Goal: Task Accomplishment & Management: Manage account settings

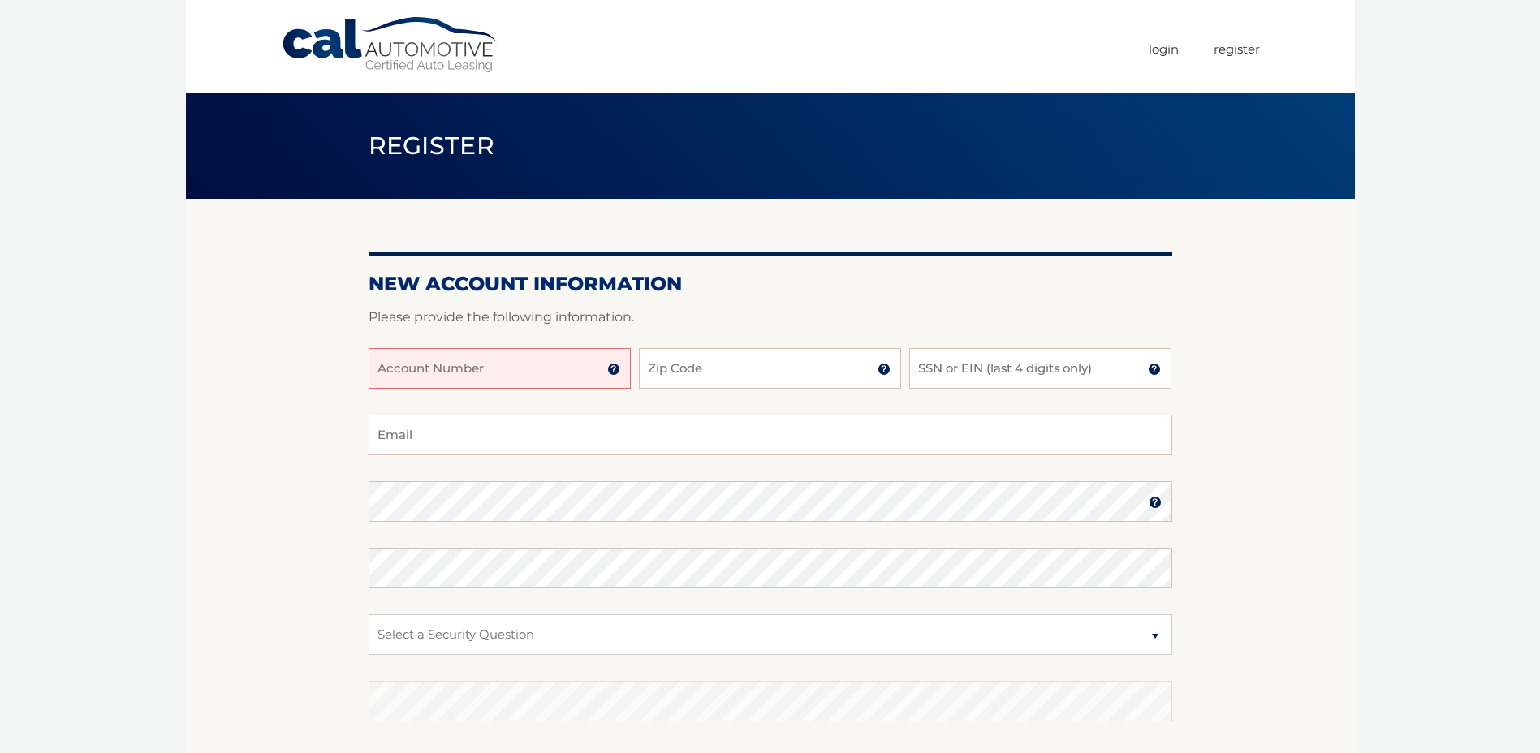
click at [471, 362] on input "Account Number" at bounding box center [500, 368] width 262 height 41
type input "44455987431"
click at [671, 375] on input "Zip Code" at bounding box center [770, 368] width 262 height 41
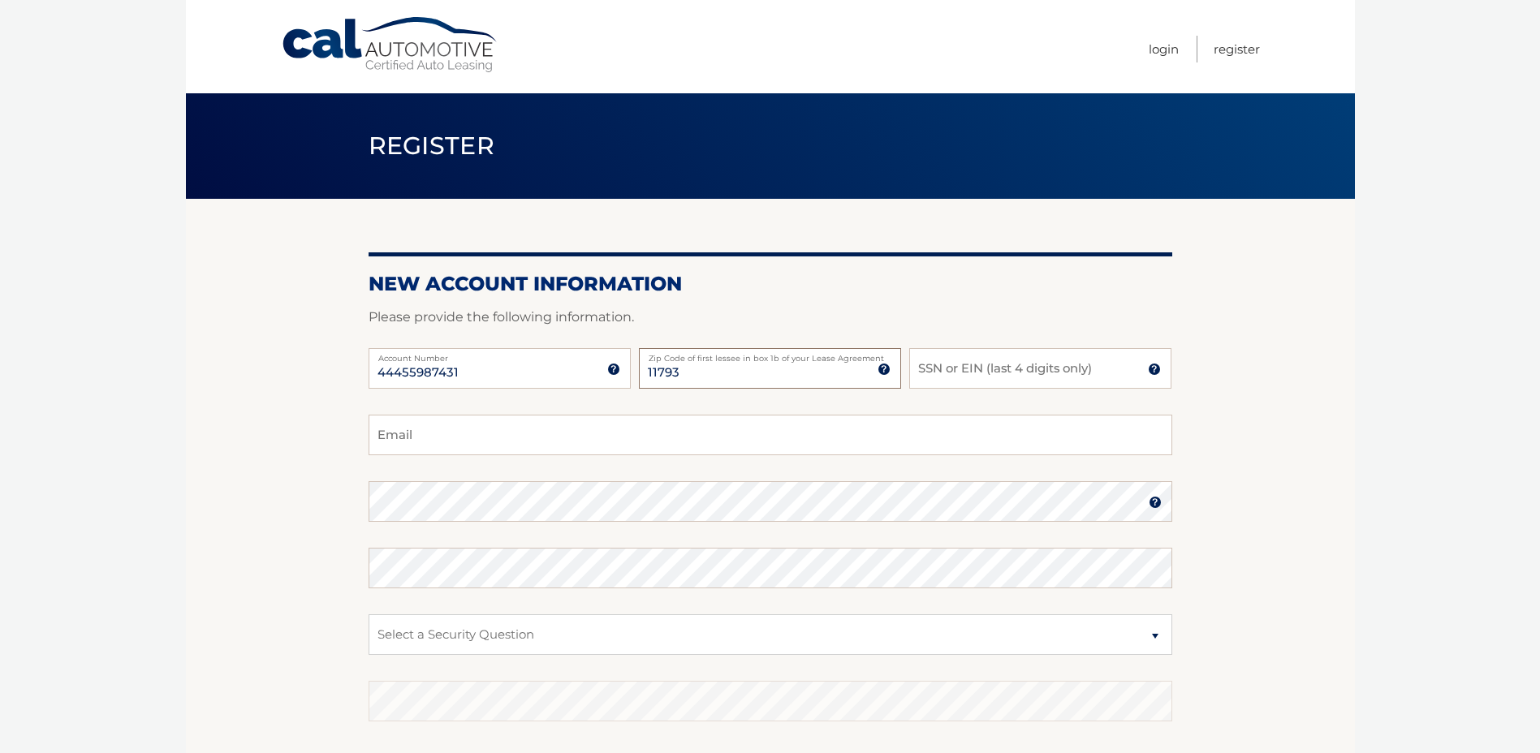
type input "11793"
click at [913, 370] on input "SSN or EIN (last 4 digits only)" at bounding box center [1040, 368] width 262 height 41
type input "7596"
click at [751, 421] on input "Email" at bounding box center [771, 435] width 804 height 41
type input "karins72677@gmail.com"
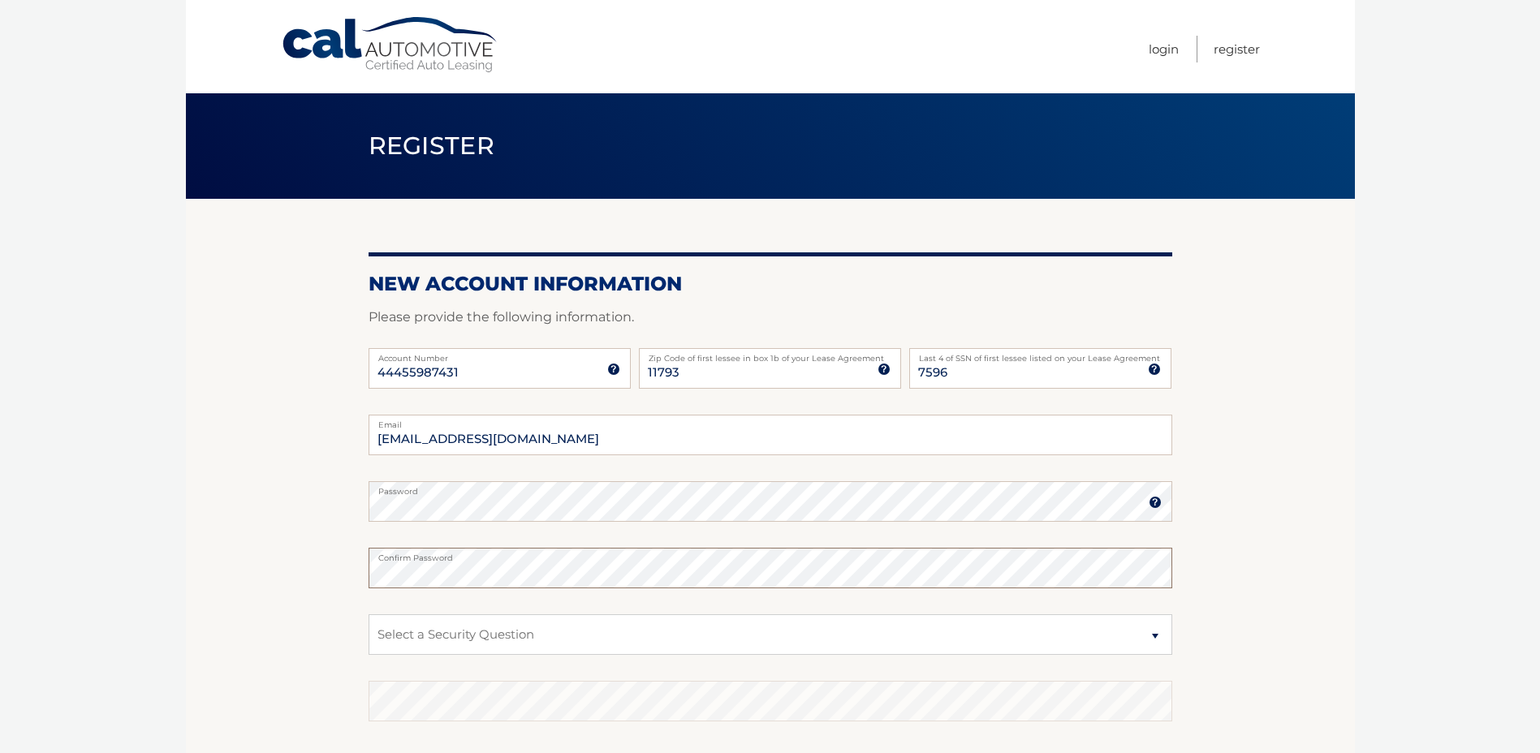
scroll to position [162, 0]
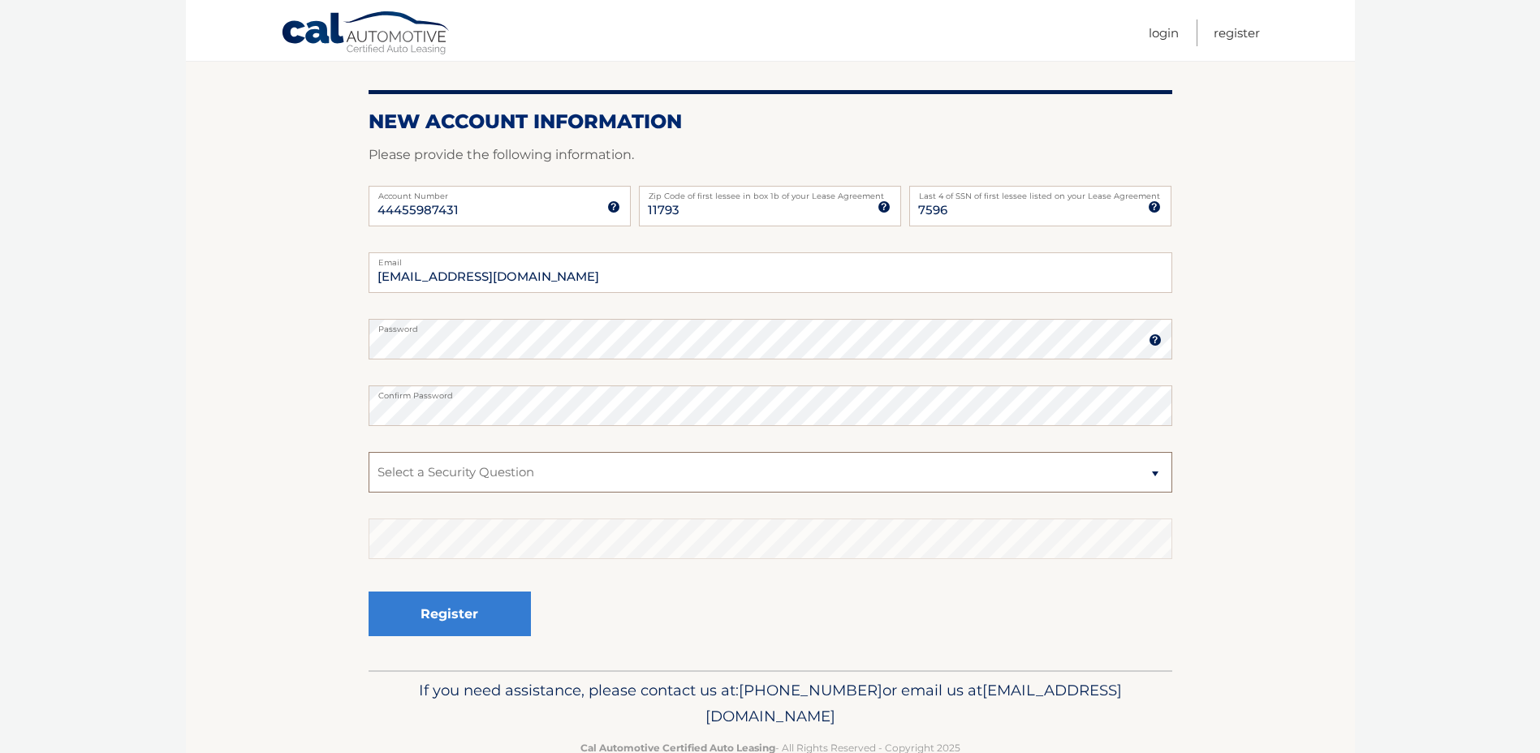
click at [494, 473] on select "Select a Security Question What was the name of your elementary school? What is…" at bounding box center [771, 472] width 804 height 41
select select "1"
click at [369, 452] on select "Select a Security Question What was the name of your elementary school? What is…" at bounding box center [771, 472] width 804 height 41
click at [455, 610] on button "Register" at bounding box center [450, 614] width 162 height 45
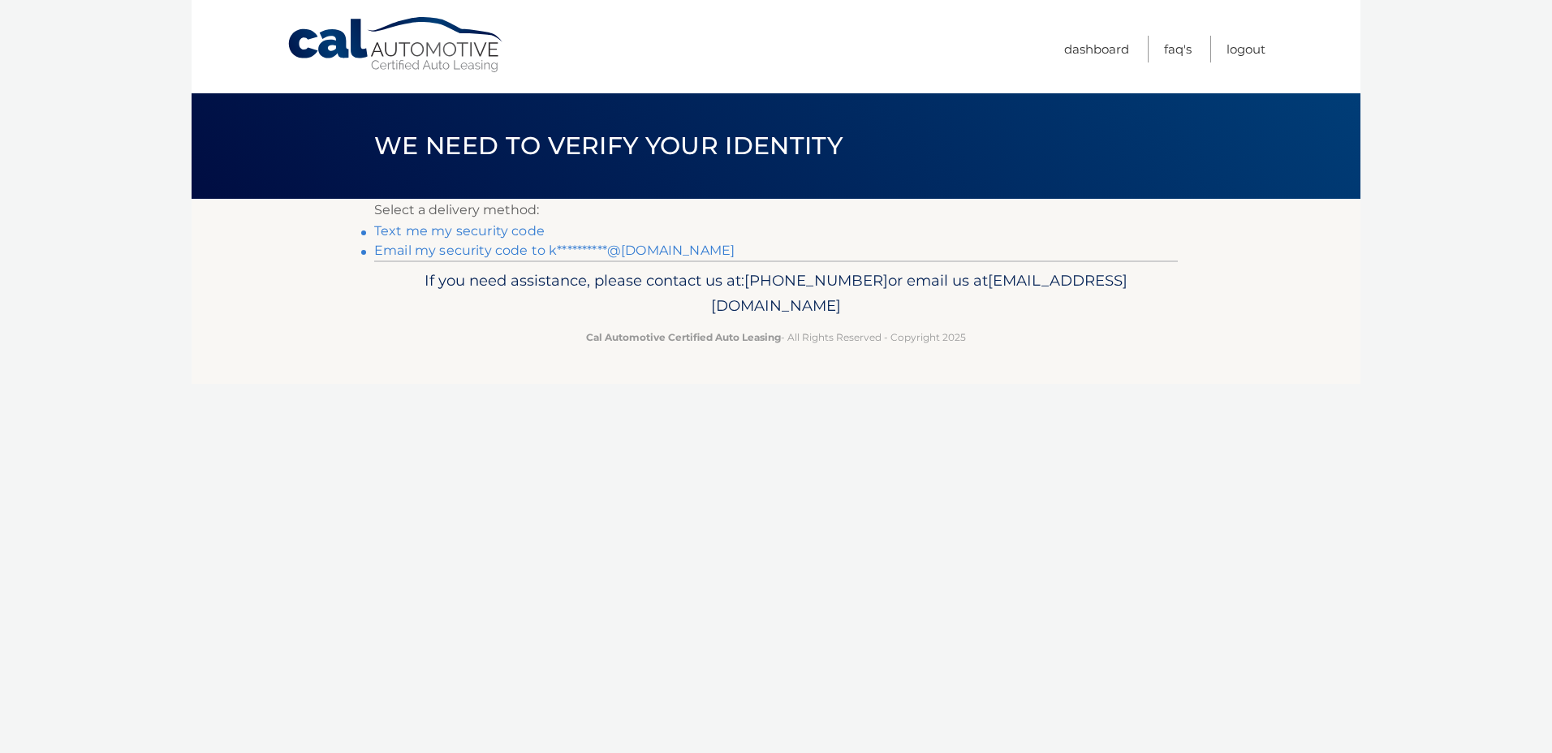
click at [483, 235] on link "Text me my security code" at bounding box center [459, 230] width 170 height 15
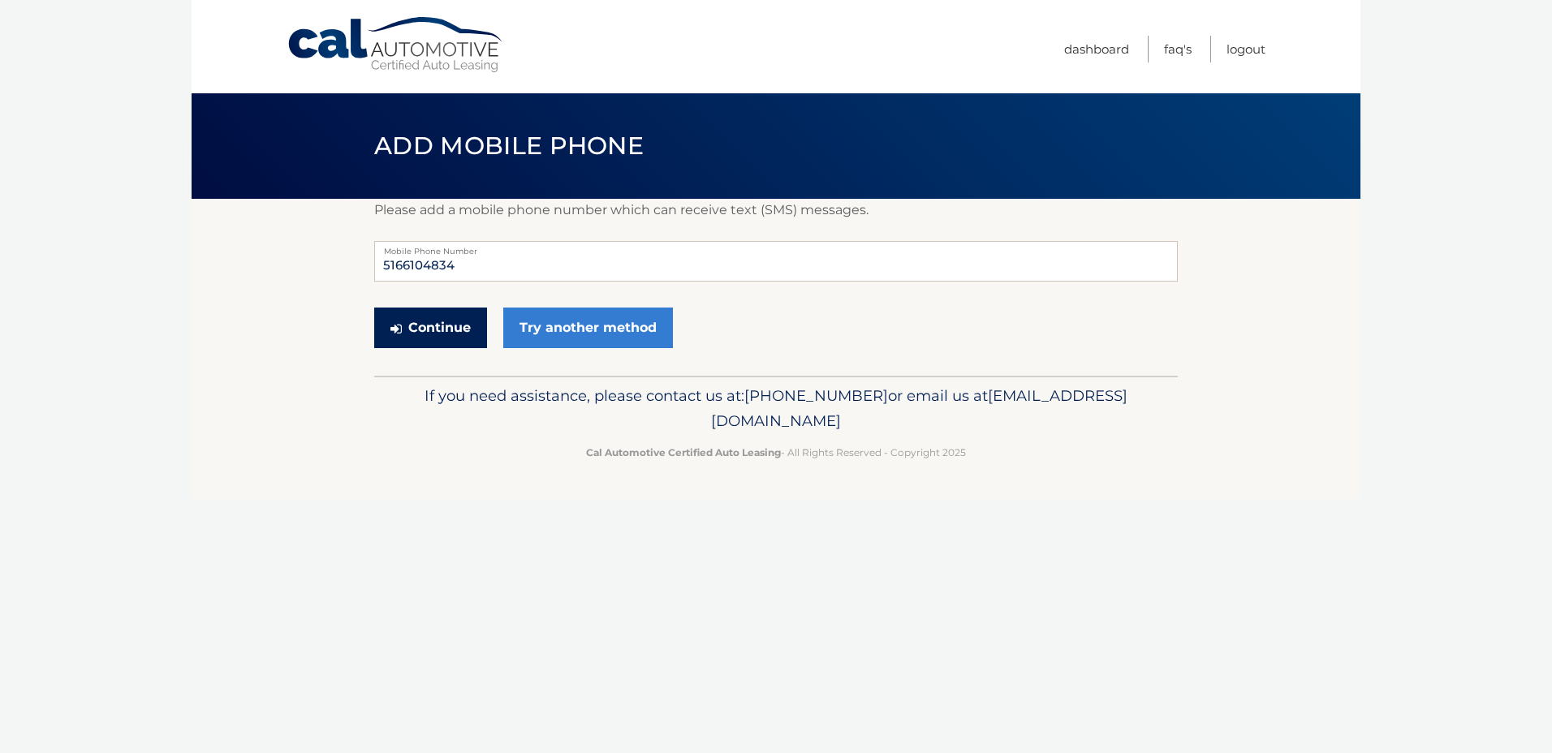
click at [441, 327] on button "Continue" at bounding box center [430, 328] width 113 height 41
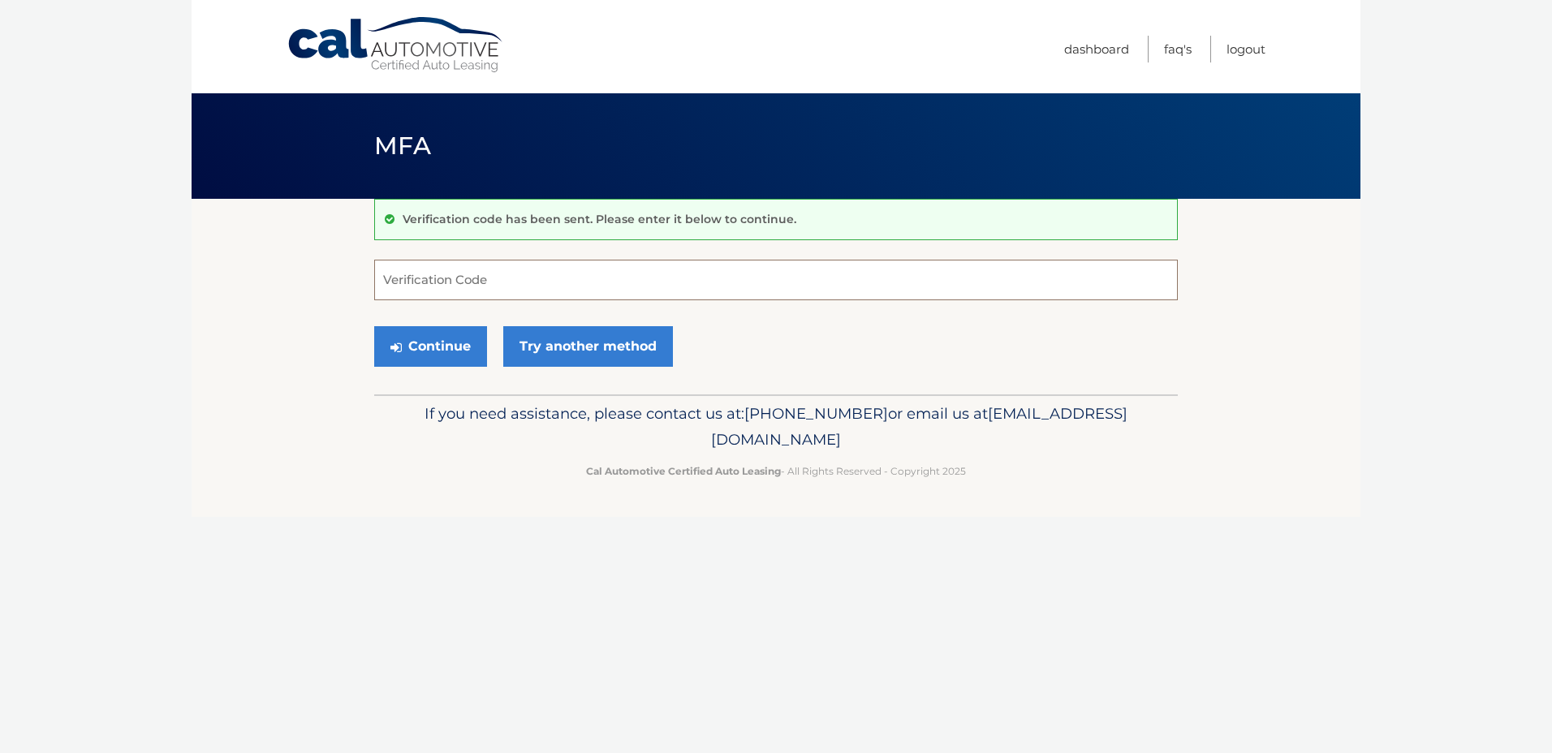
click at [619, 270] on input "Verification Code" at bounding box center [776, 280] width 804 height 41
type input "683070"
click at [451, 338] on button "Continue" at bounding box center [430, 346] width 113 height 41
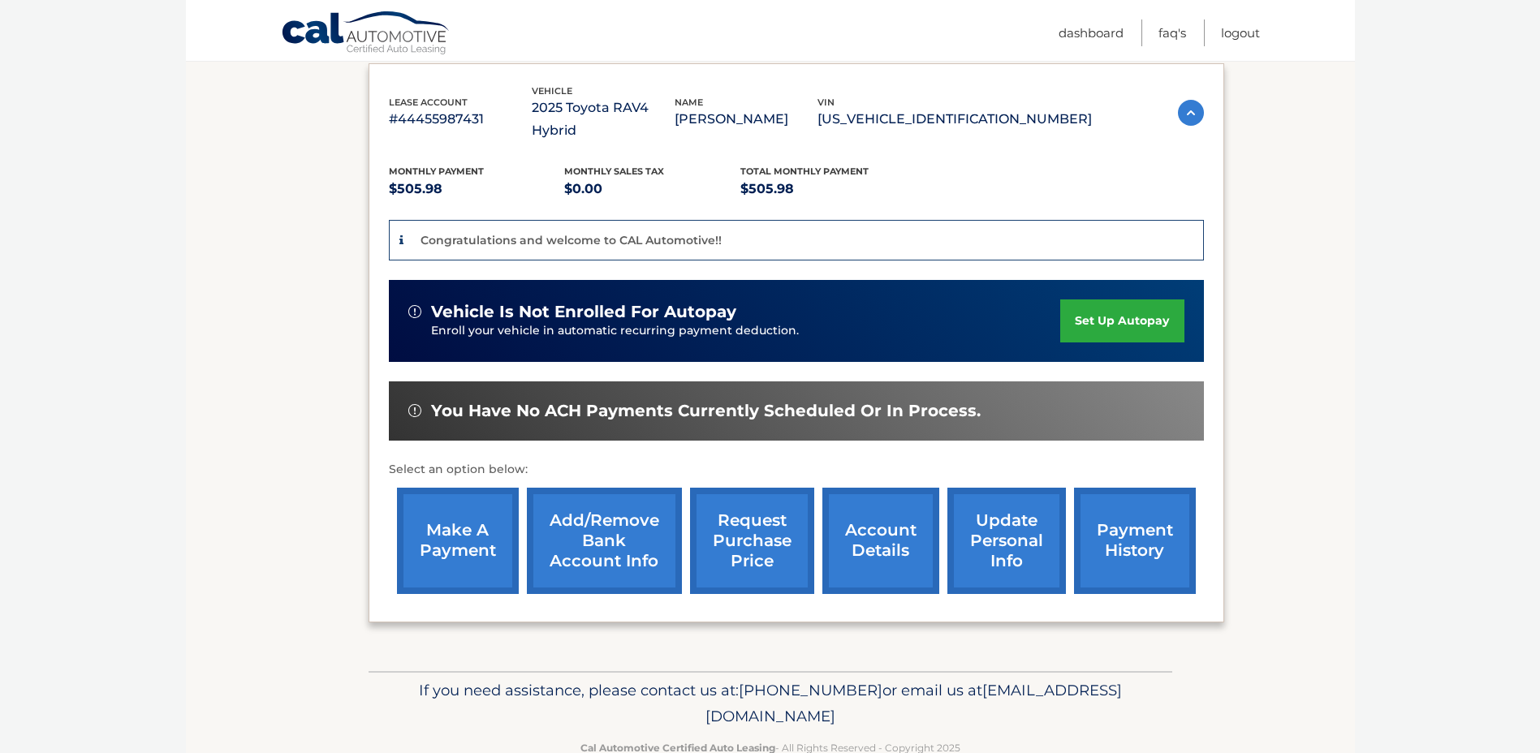
scroll to position [291, 0]
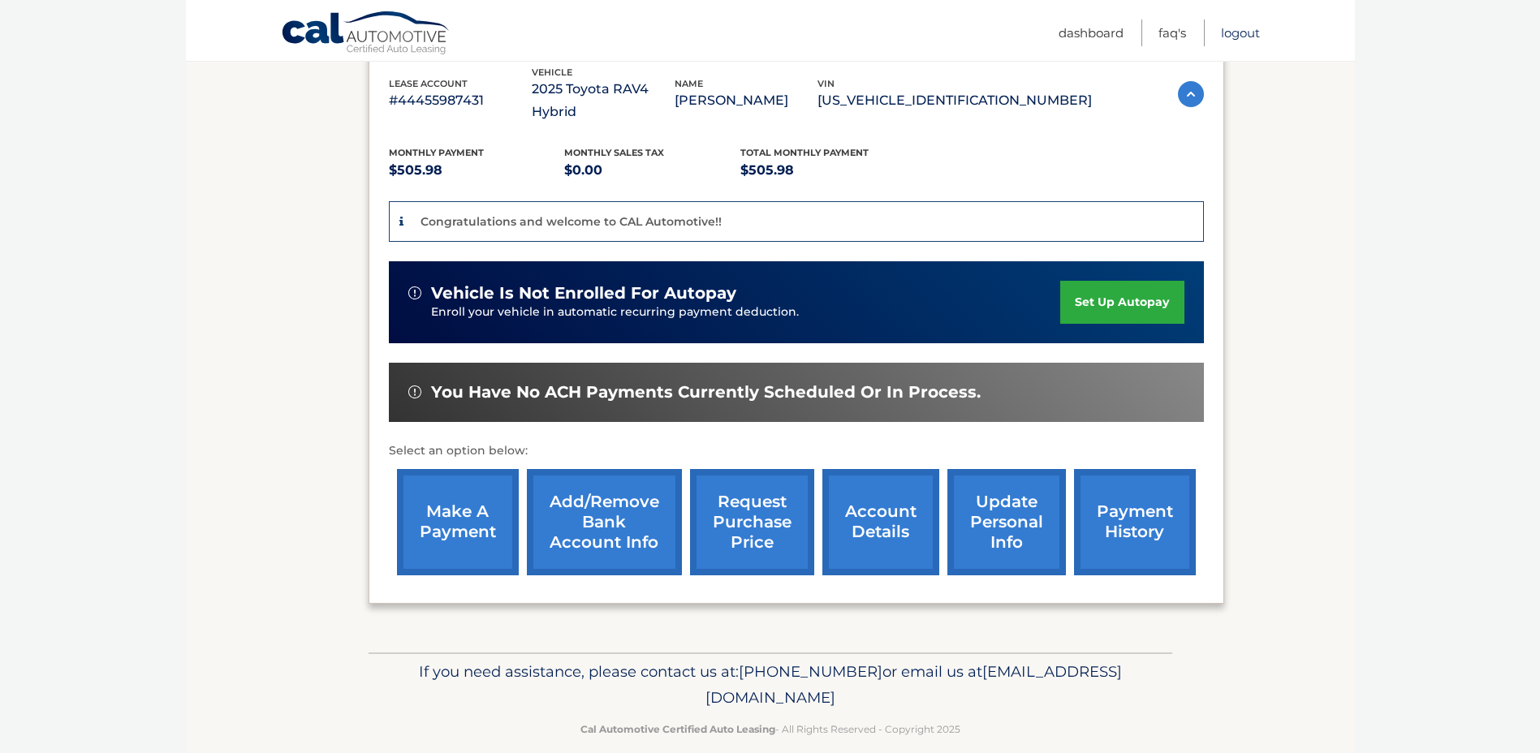
click at [1240, 25] on link "Logout" at bounding box center [1240, 32] width 39 height 27
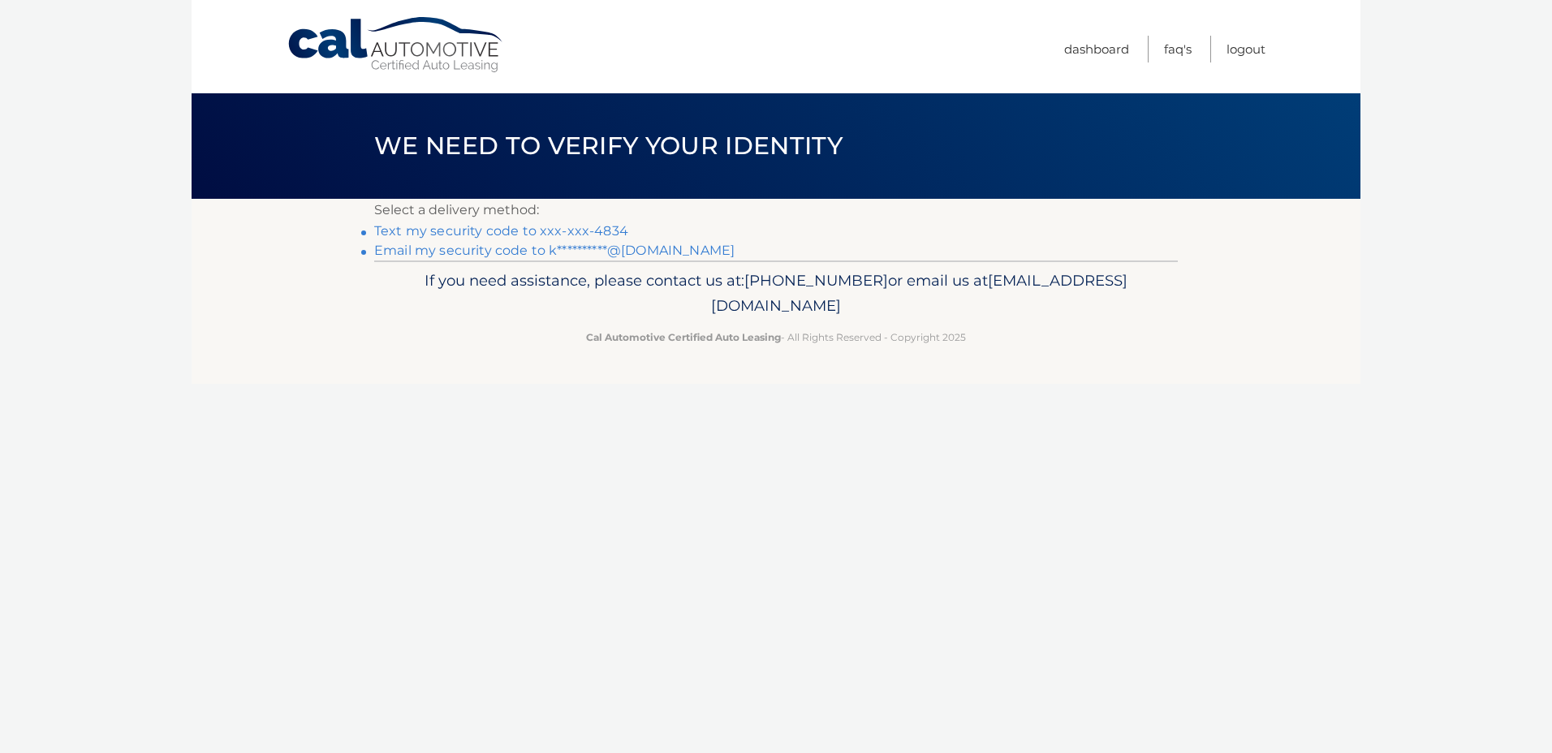
click at [605, 233] on link "Text my security code to xxx-xxx-4834" at bounding box center [501, 230] width 254 height 15
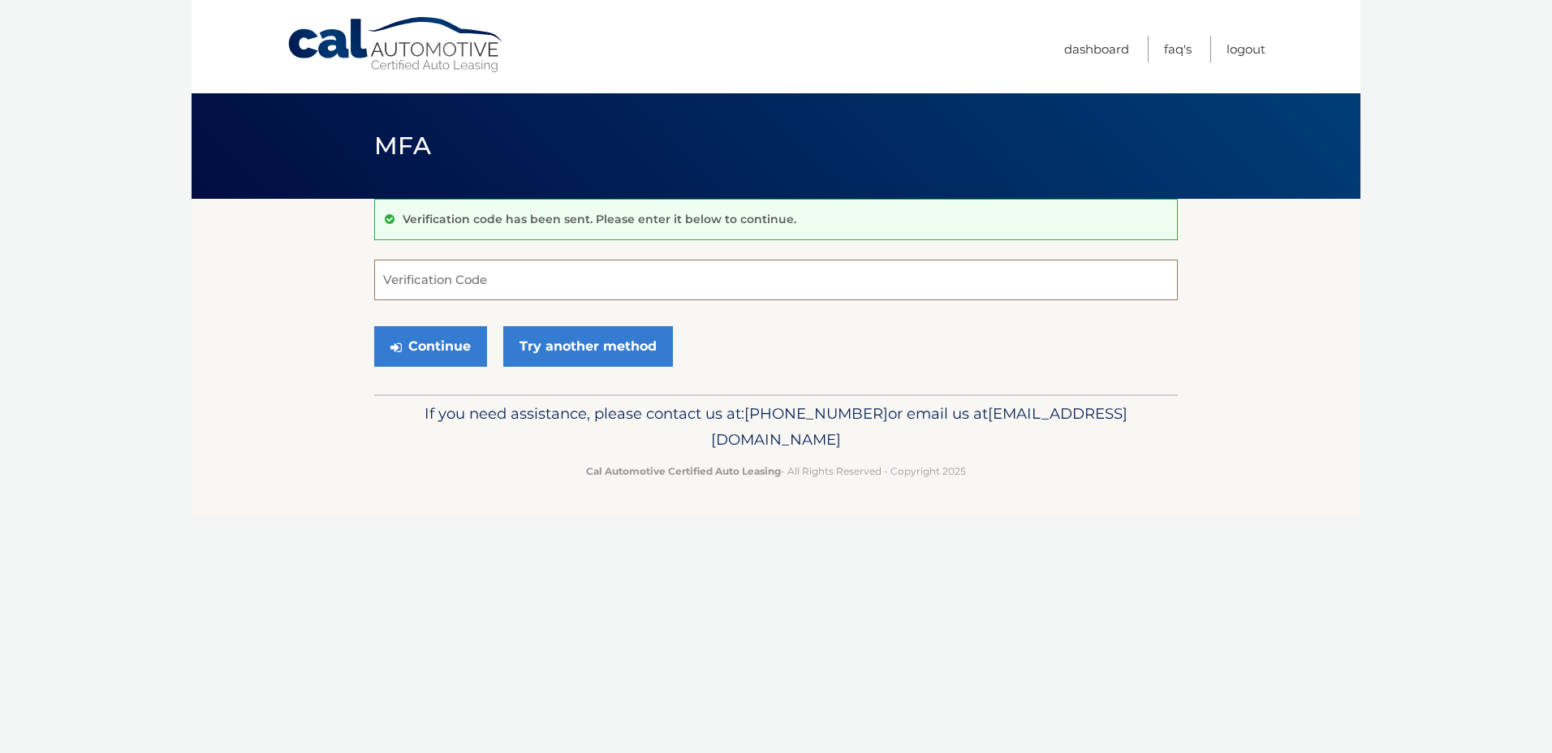
click at [542, 284] on input "Verification Code" at bounding box center [776, 280] width 804 height 41
type input "764100"
click at [447, 349] on button "Continue" at bounding box center [430, 346] width 113 height 41
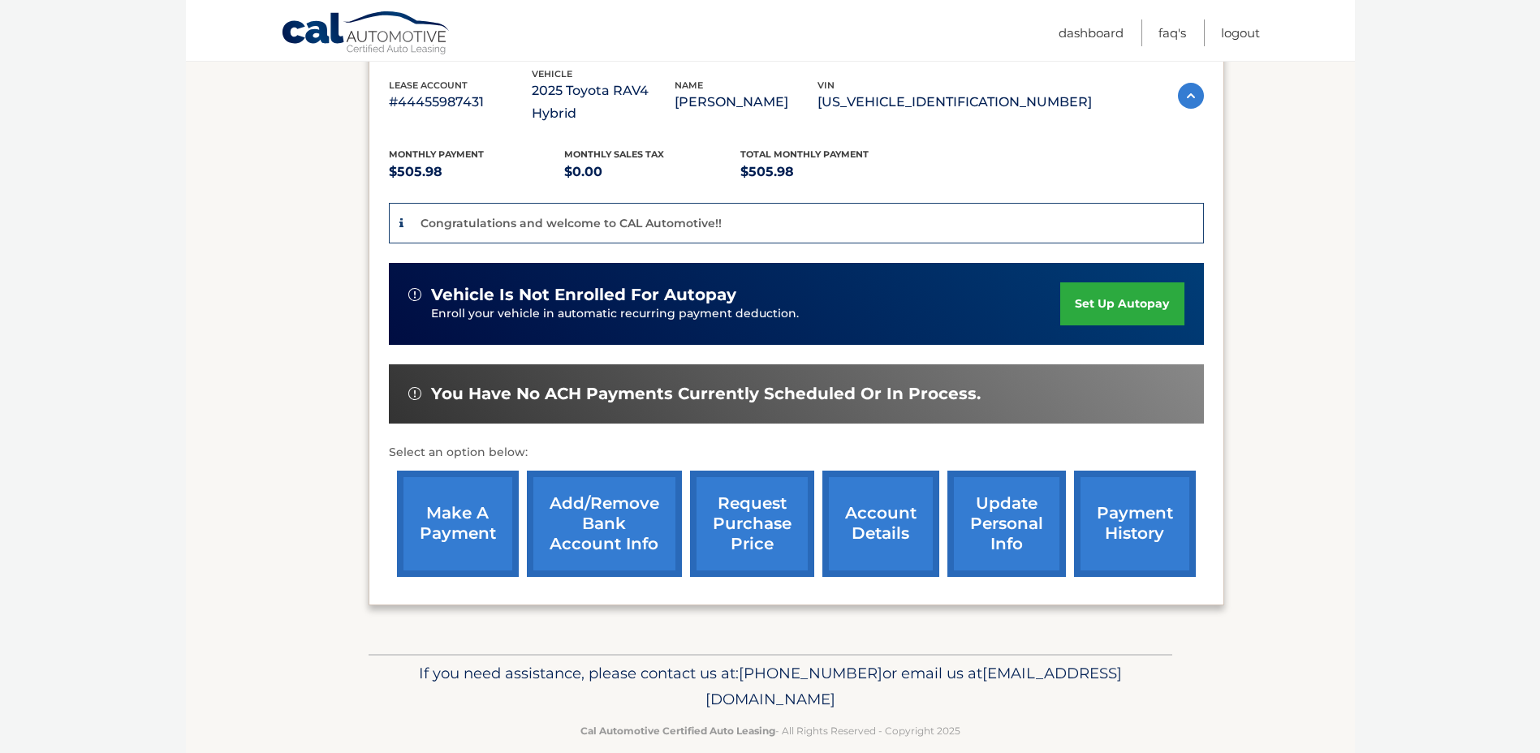
scroll to position [291, 0]
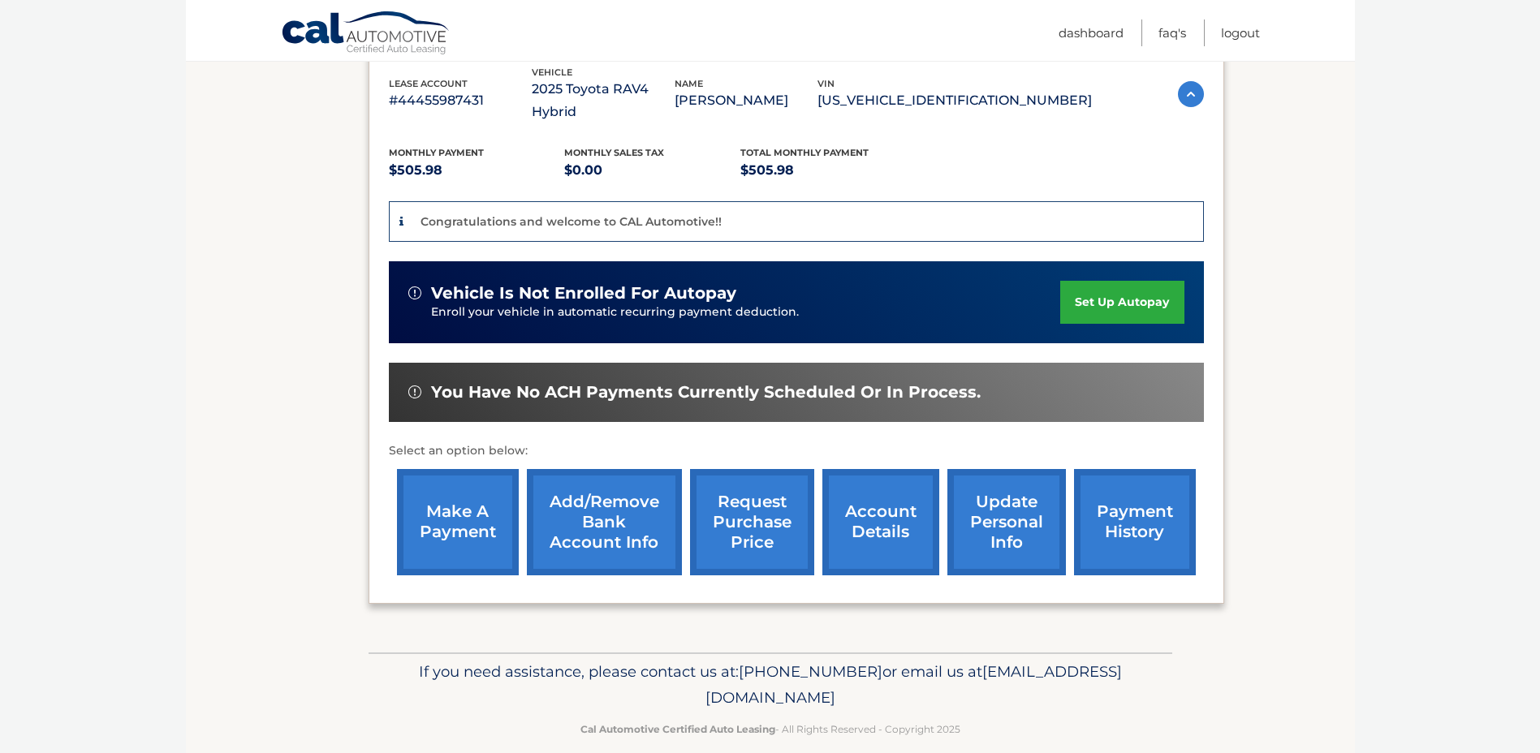
click at [1008, 512] on link "update personal info" at bounding box center [1006, 522] width 119 height 106
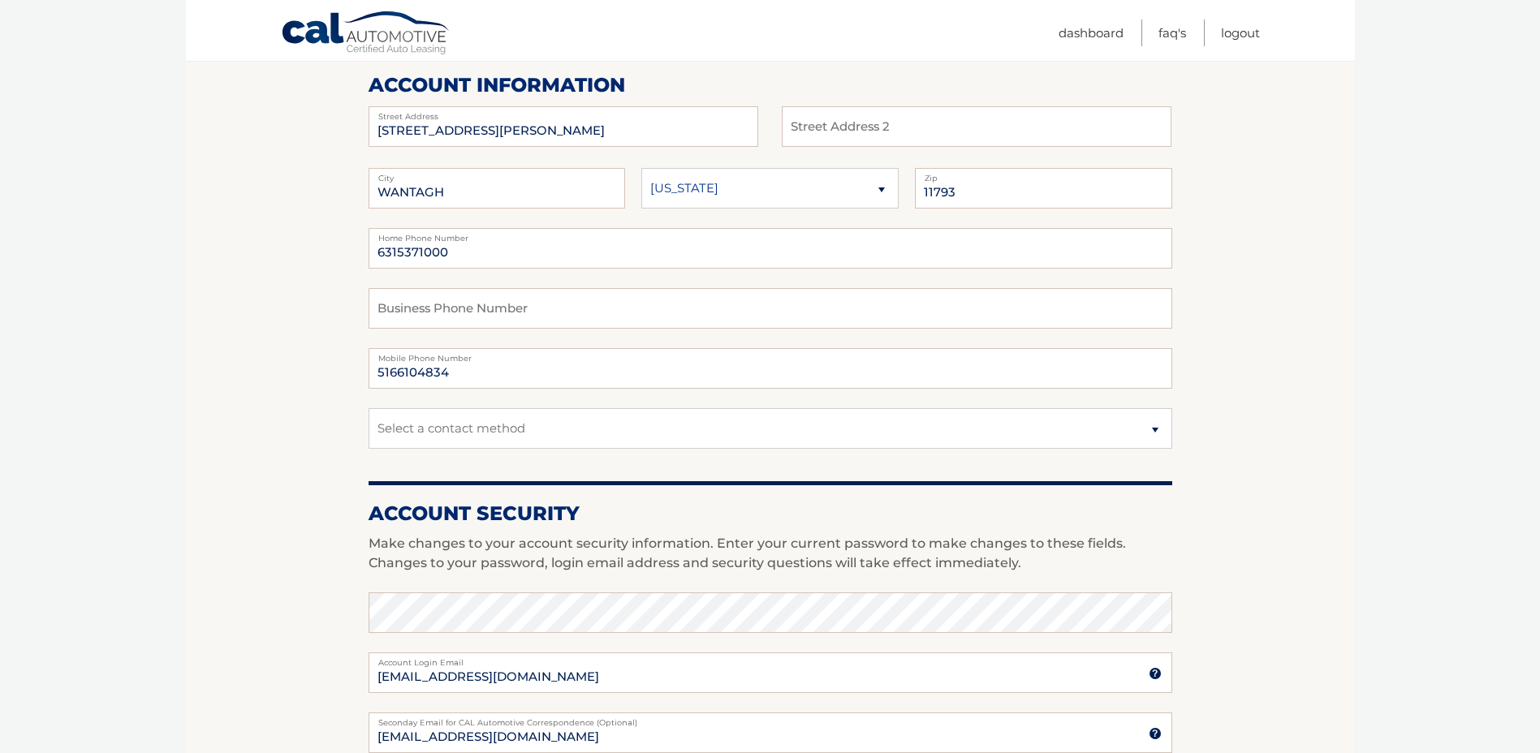
scroll to position [244, 0]
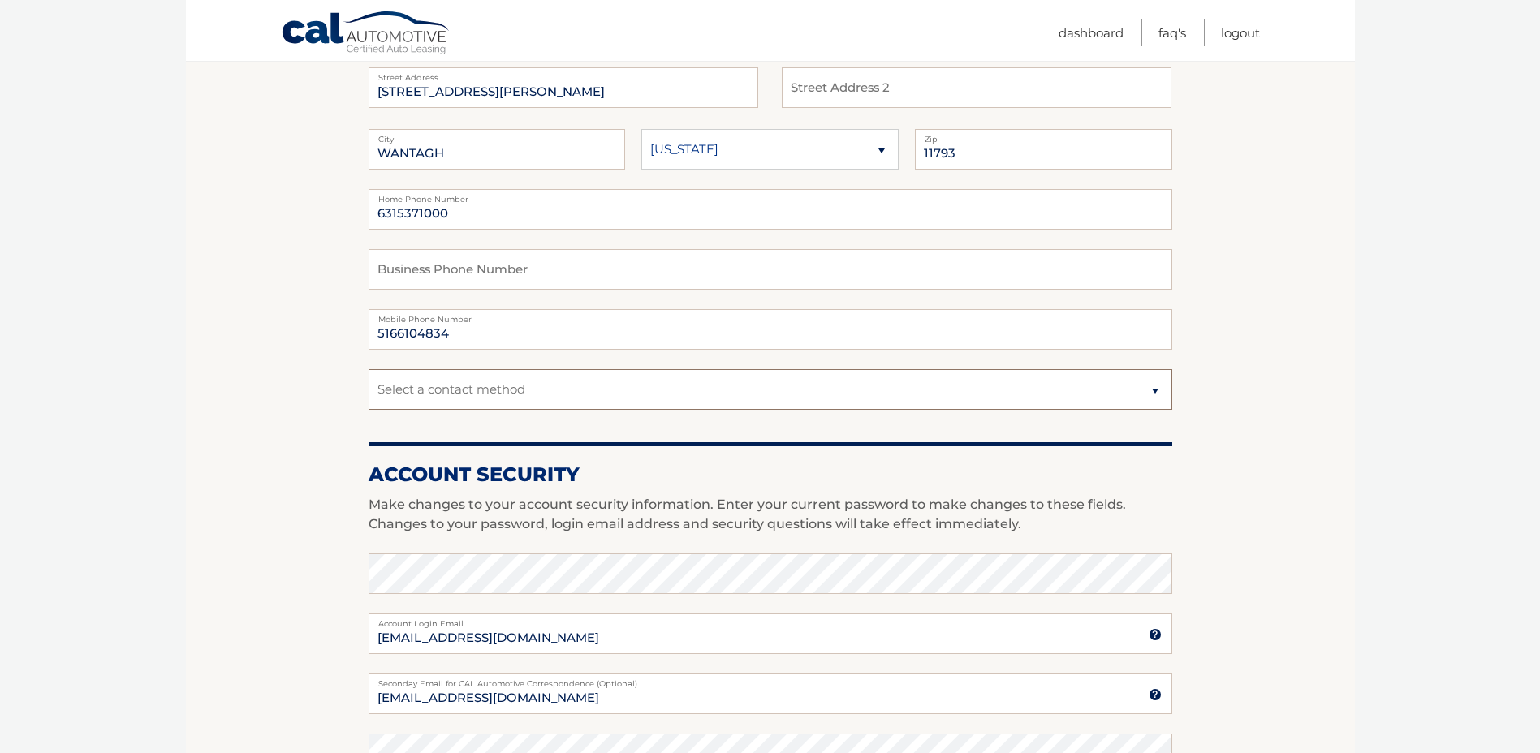
click at [1154, 393] on select "Select a contact method Mobile Home" at bounding box center [771, 389] width 804 height 41
select select "1"
click at [369, 369] on select "Select a contact method Mobile Home" at bounding box center [771, 389] width 804 height 41
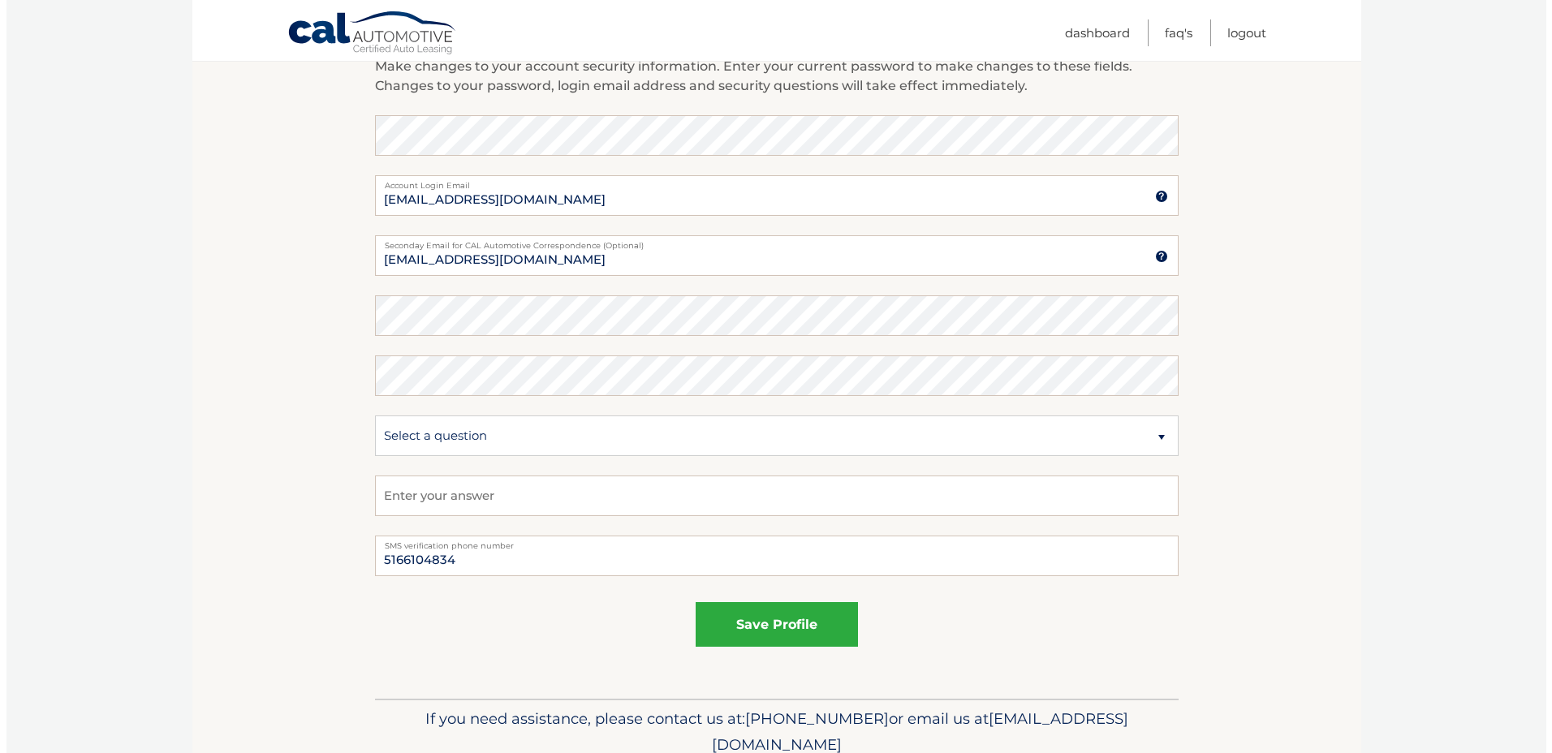
scroll to position [751, 0]
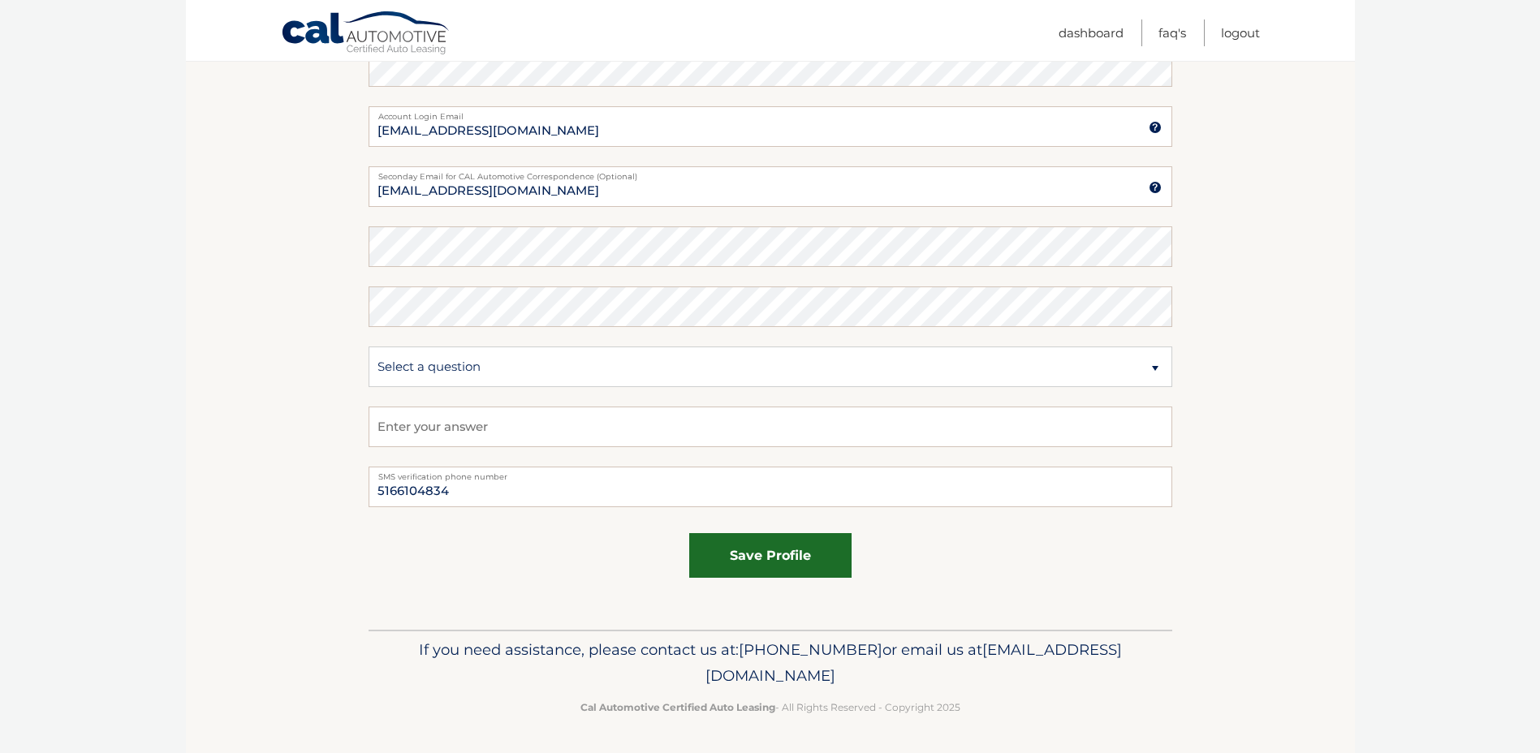
click at [739, 556] on button "save profile" at bounding box center [770, 555] width 162 height 45
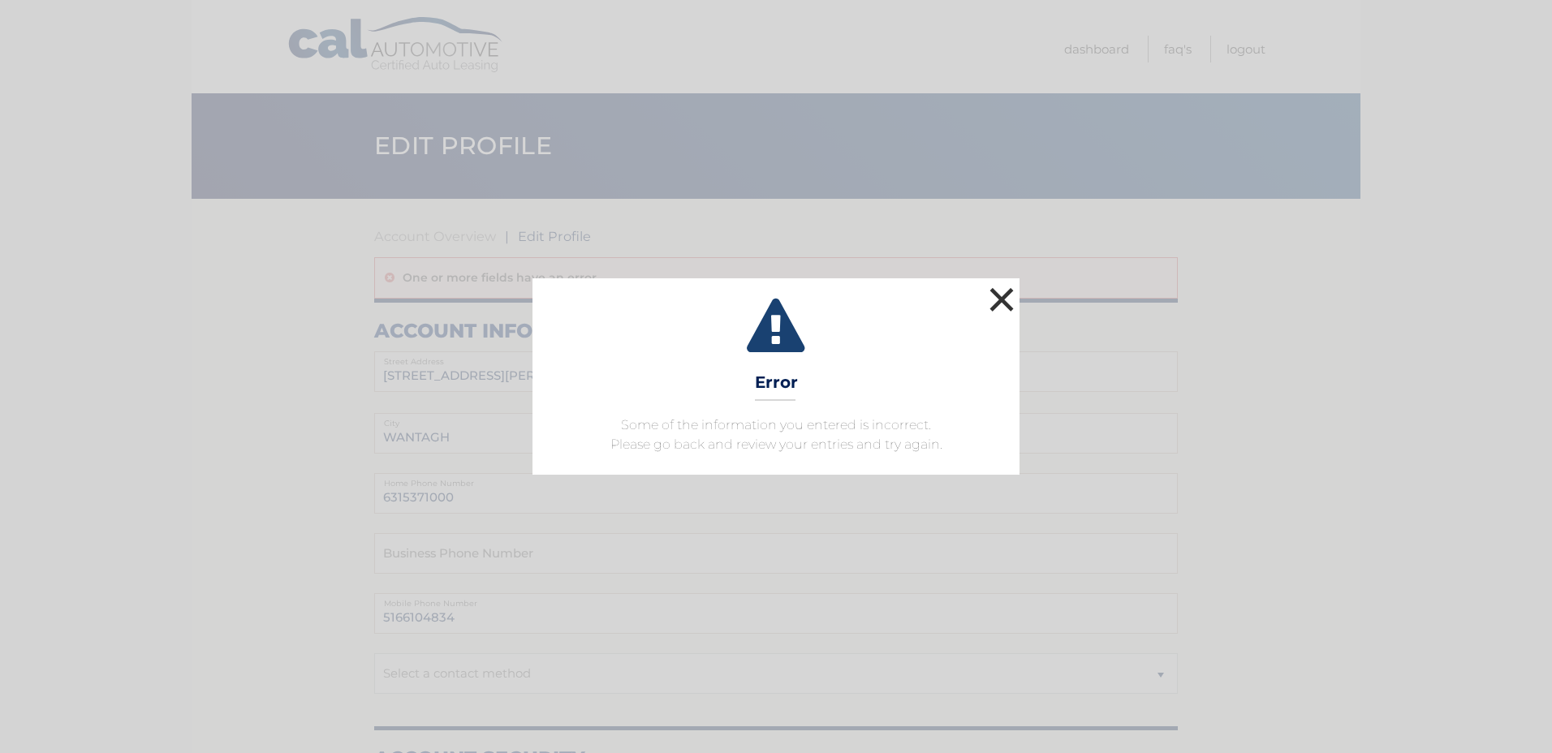
click at [996, 301] on button "×" at bounding box center [1002, 299] width 32 height 32
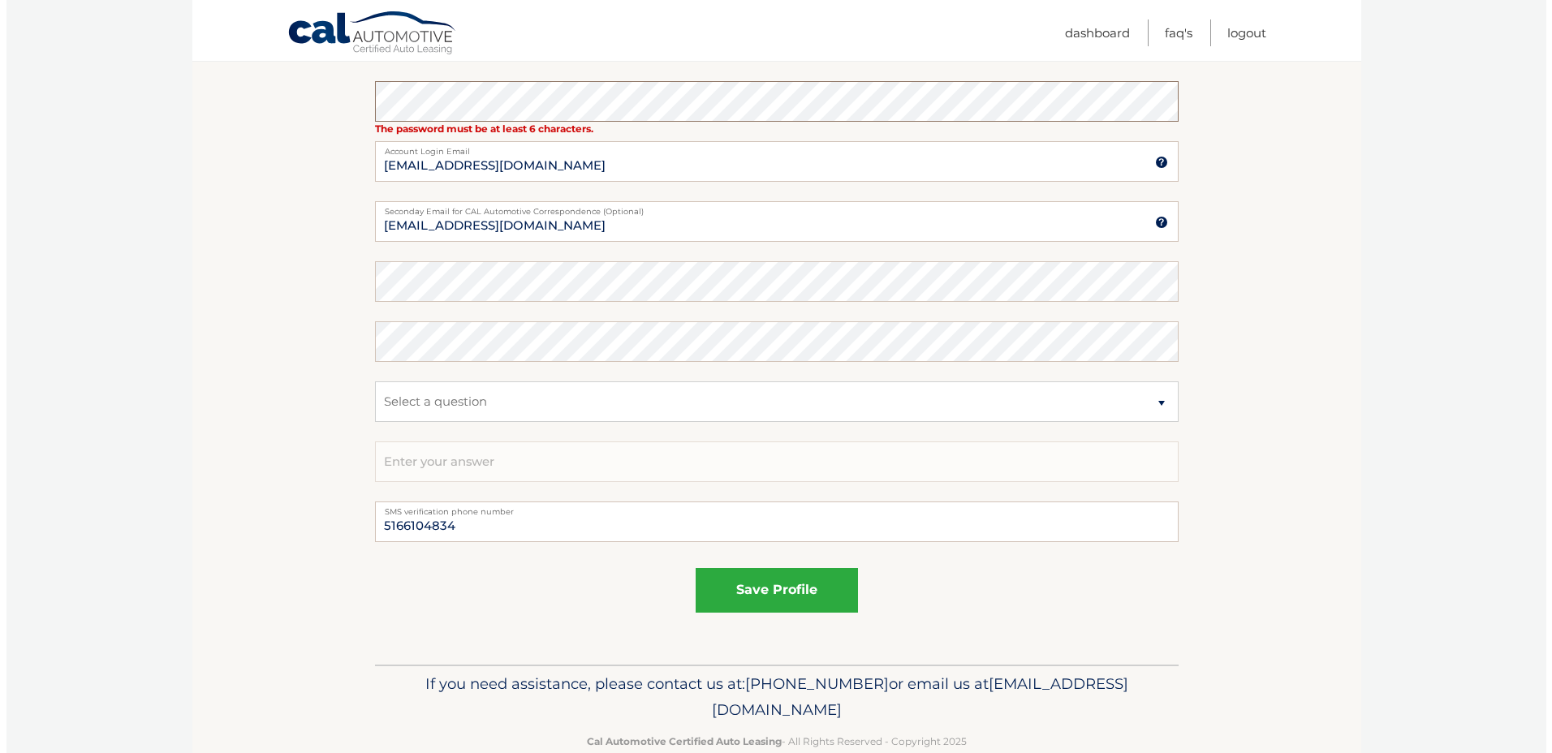
scroll to position [792, 0]
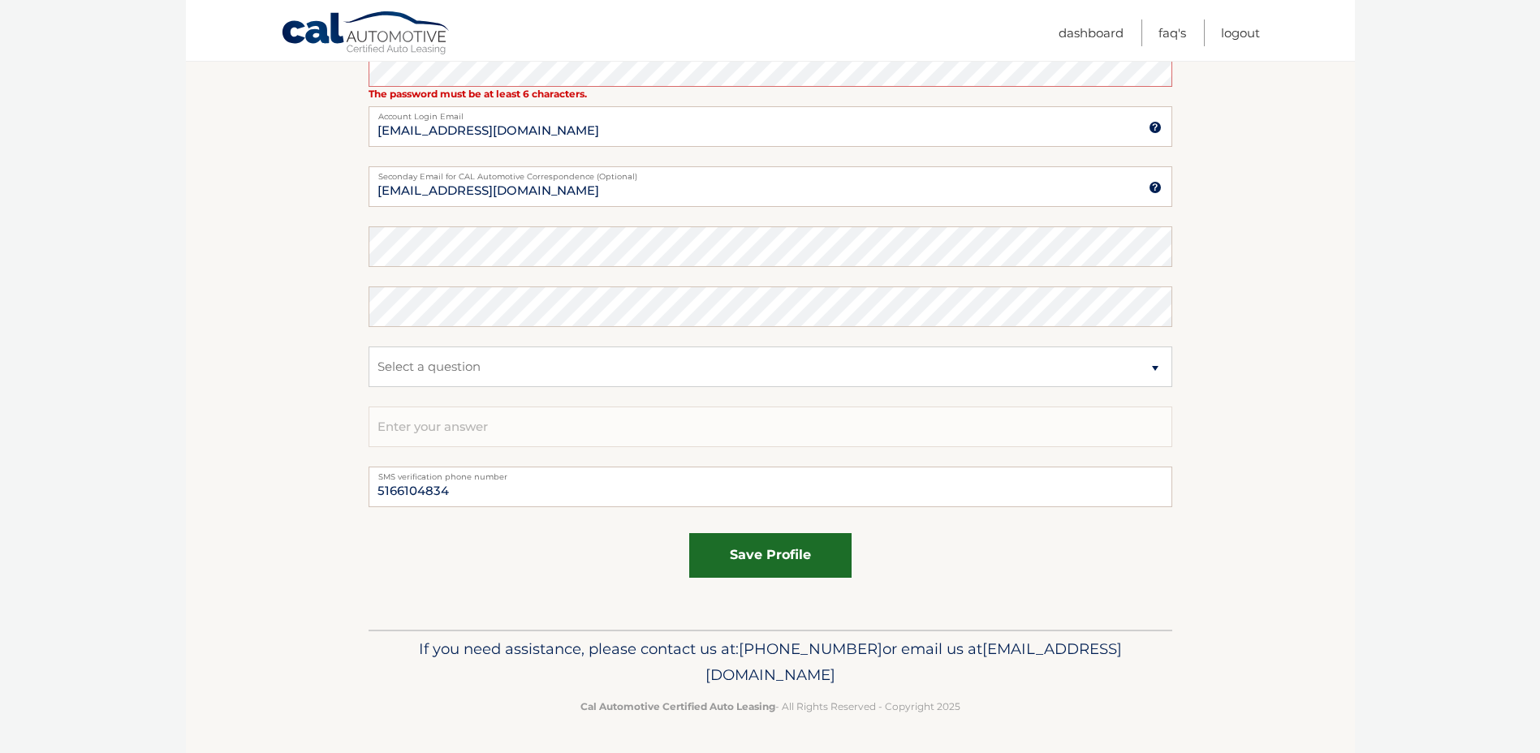
click at [757, 562] on button "save profile" at bounding box center [770, 555] width 162 height 45
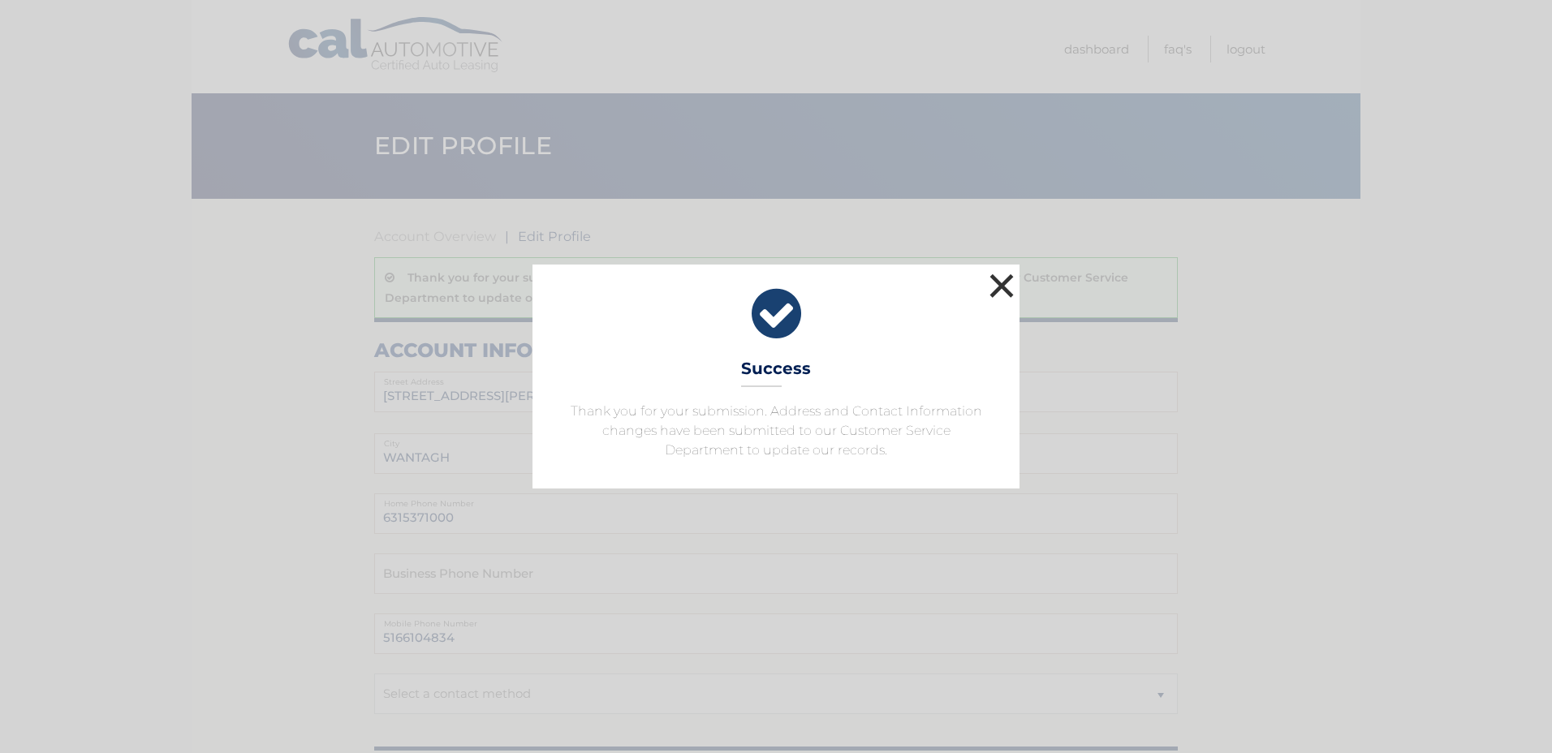
click at [1001, 286] on button "×" at bounding box center [1002, 286] width 32 height 32
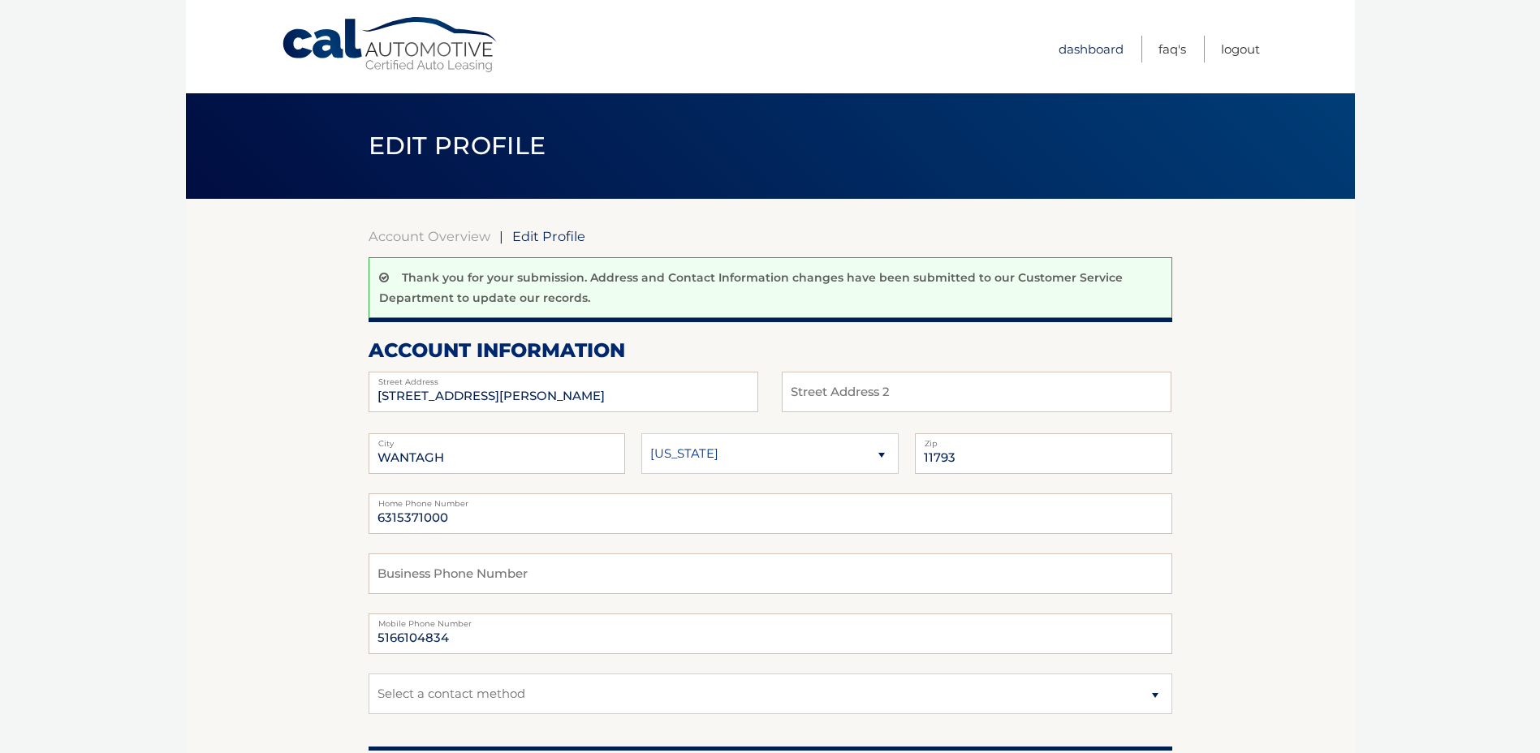
click at [1102, 49] on link "Dashboard" at bounding box center [1091, 49] width 65 height 27
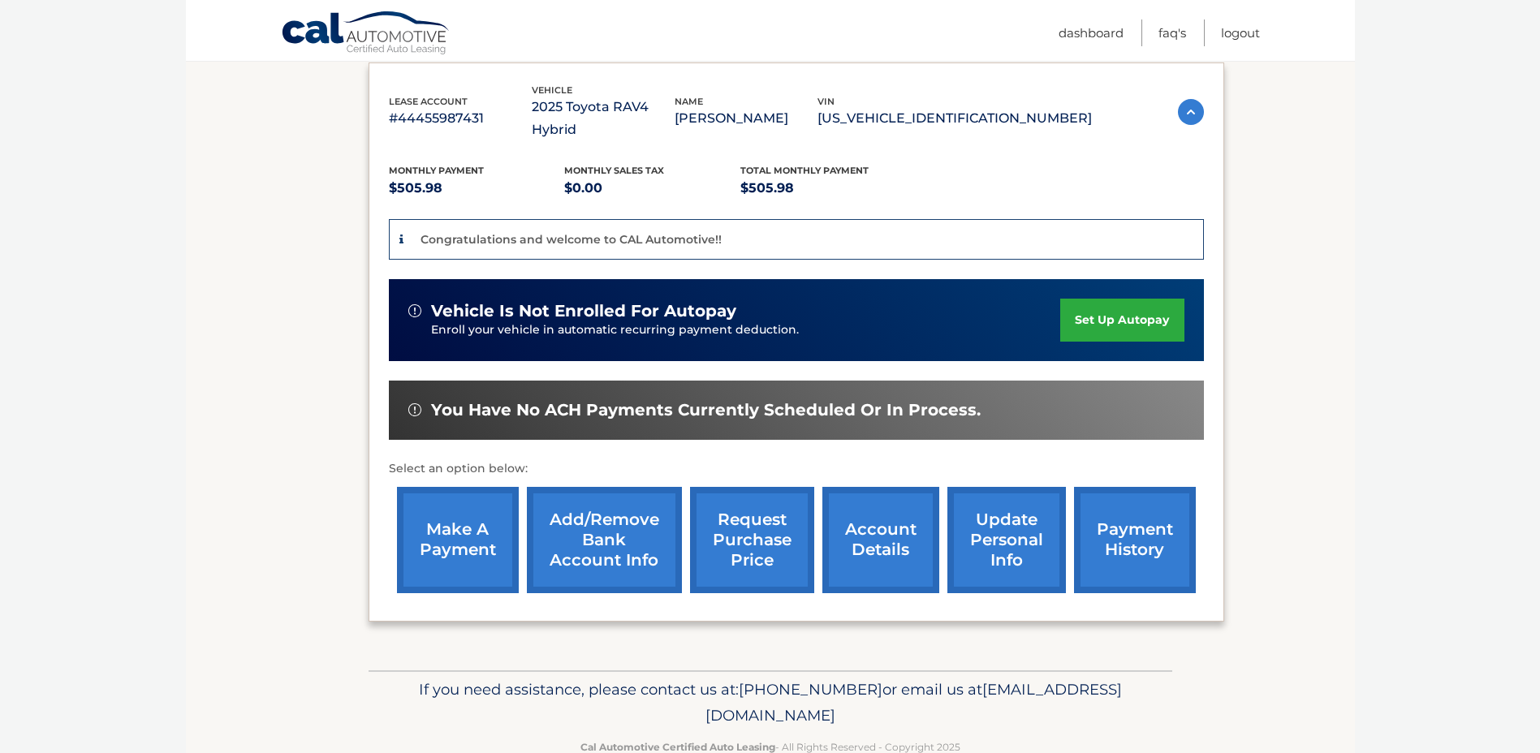
scroll to position [291, 0]
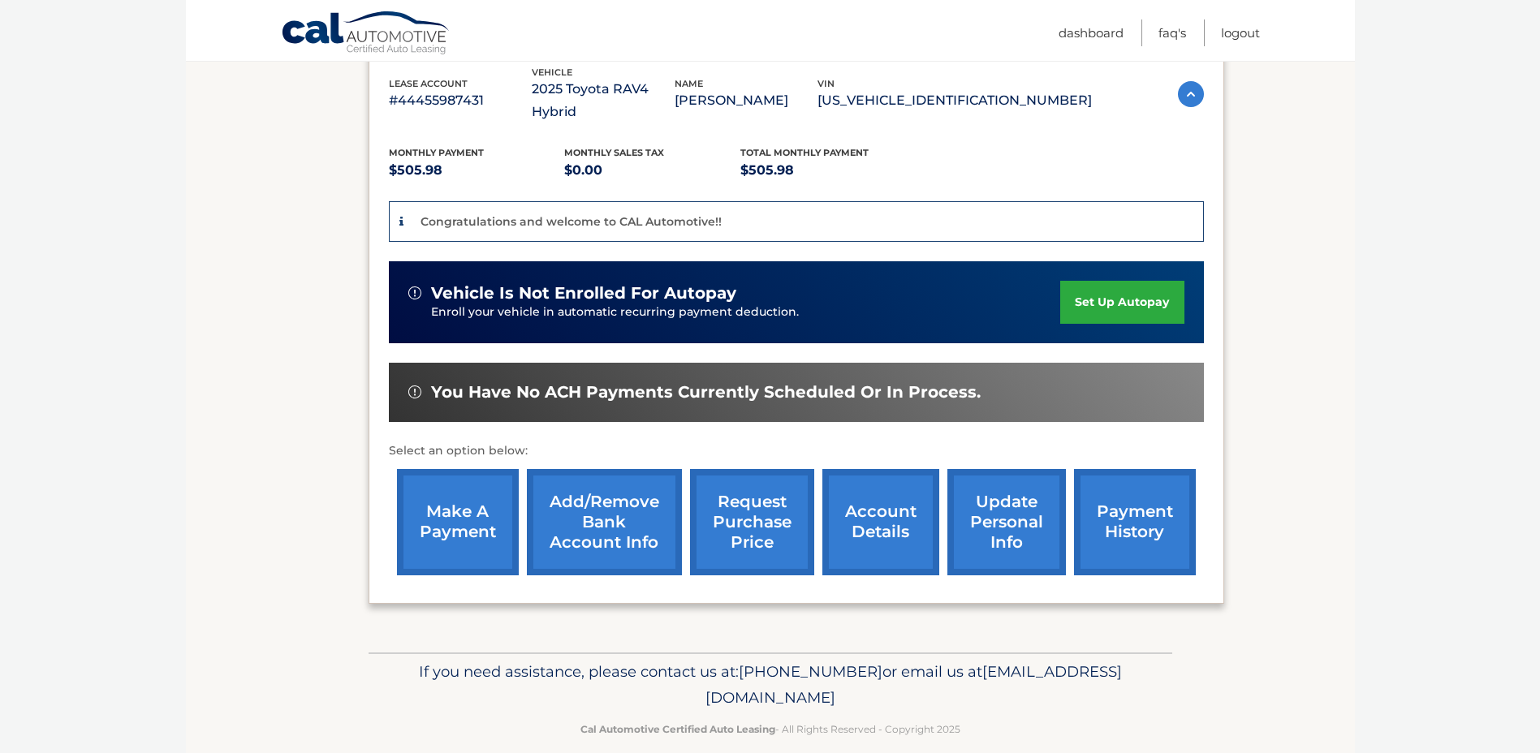
click at [891, 490] on link "account details" at bounding box center [880, 522] width 117 height 106
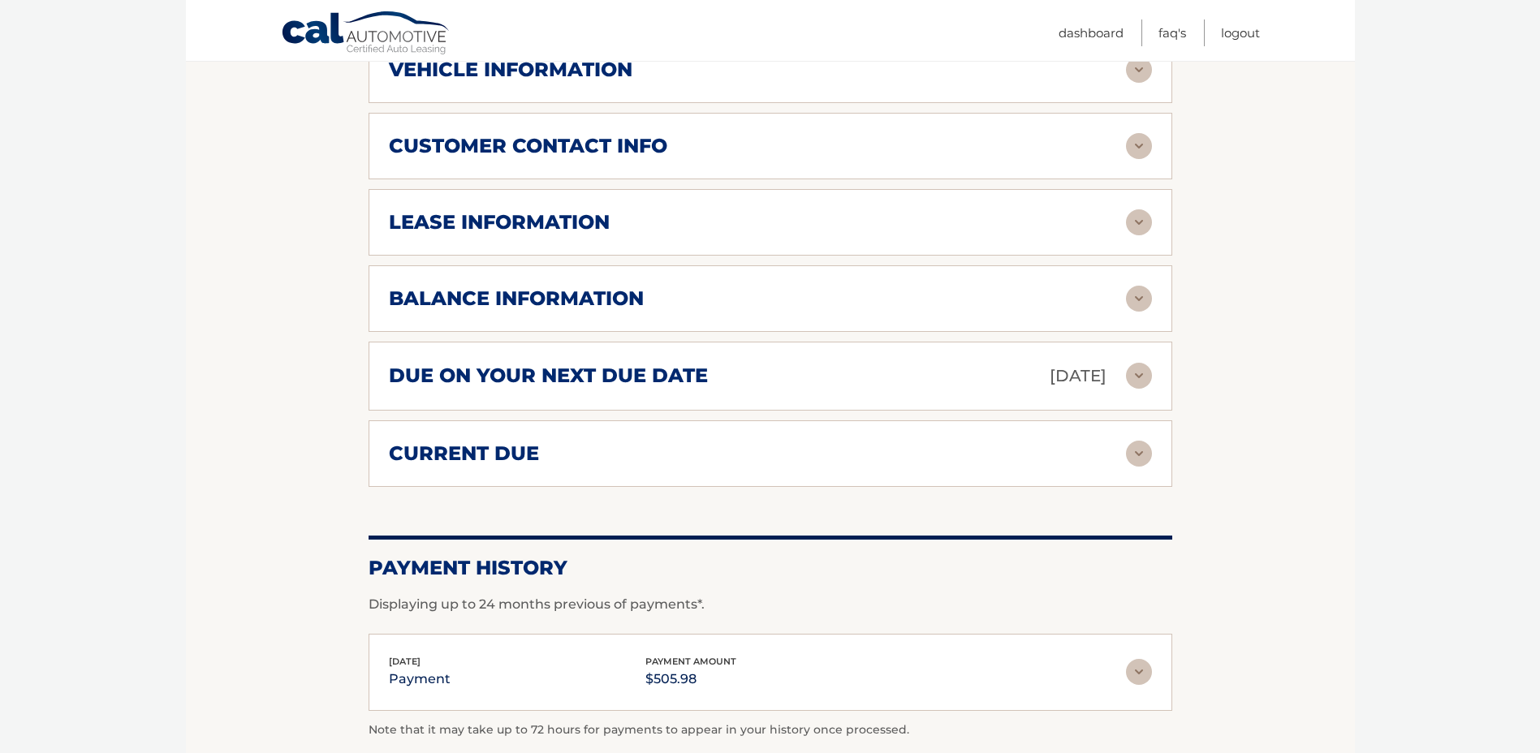
scroll to position [835, 0]
click at [1137, 145] on img at bounding box center [1139, 147] width 26 height 26
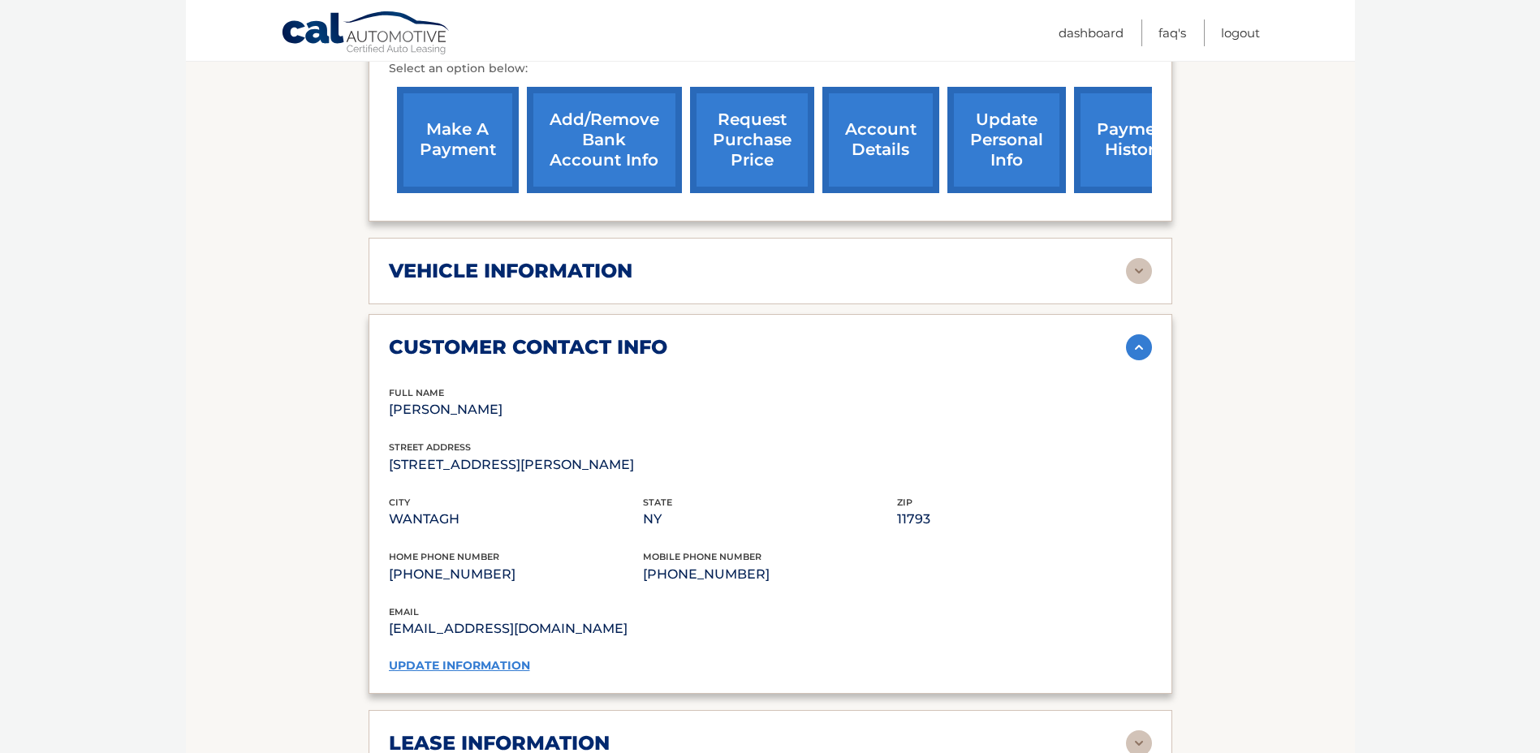
scroll to position [592, 0]
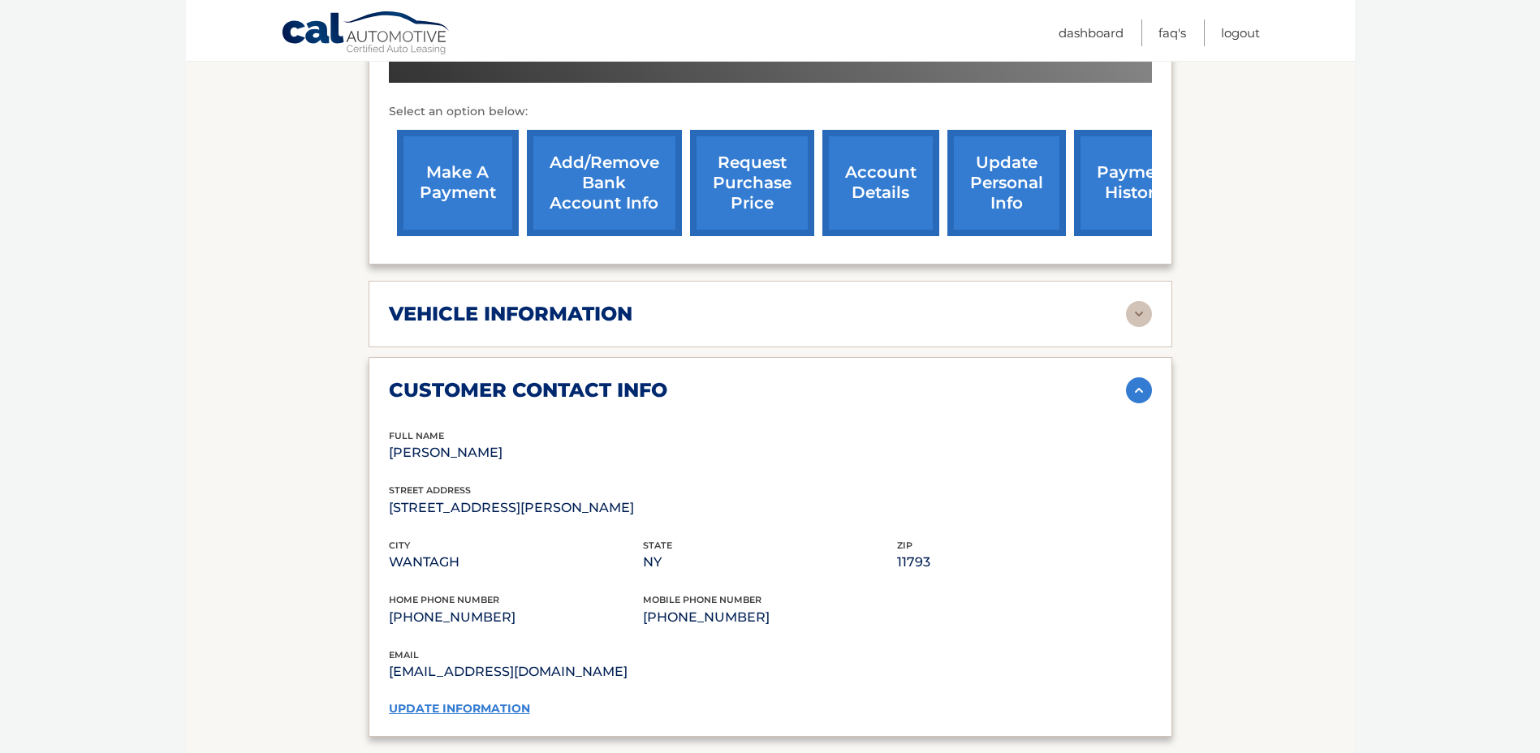
click at [1140, 317] on img at bounding box center [1139, 314] width 26 height 26
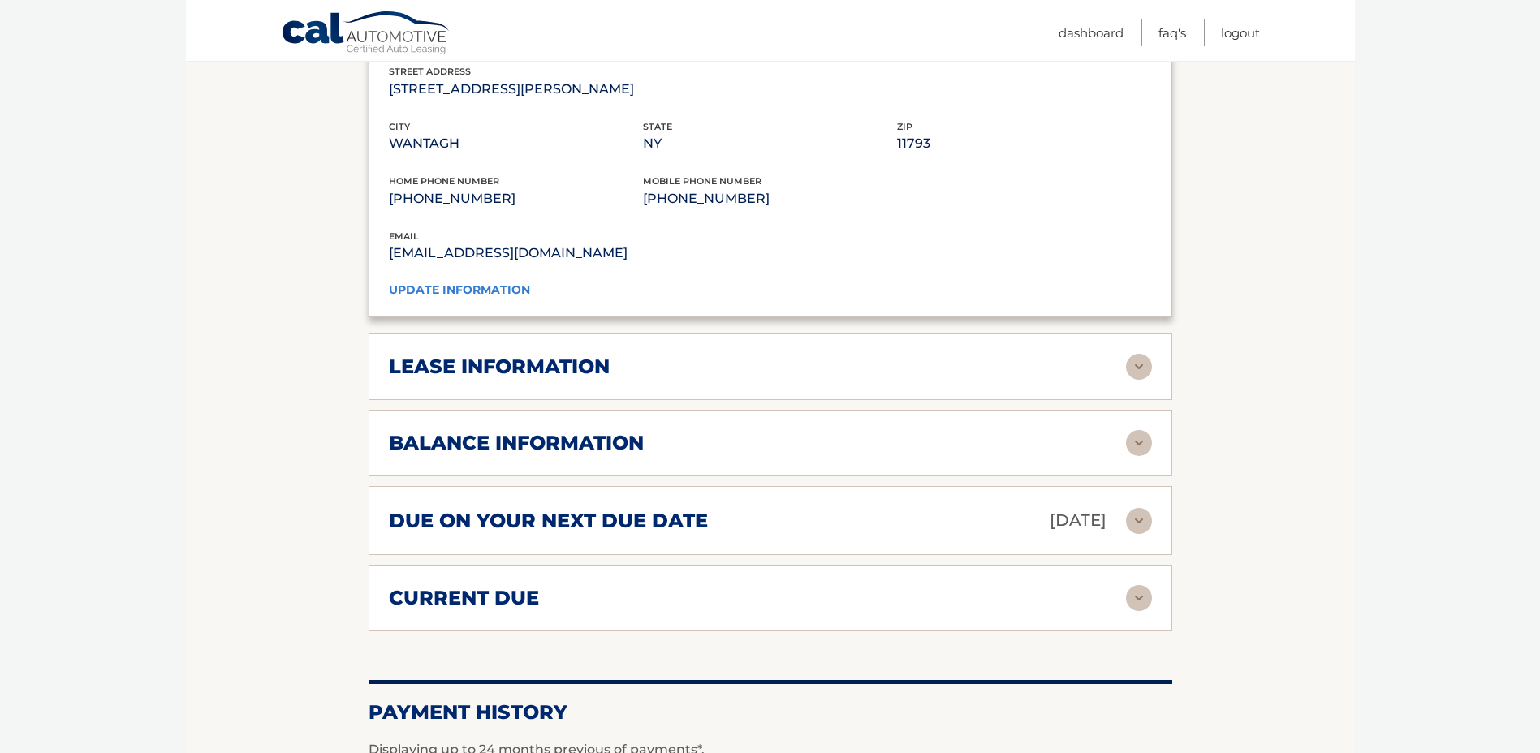
scroll to position [1404, 0]
click at [1141, 374] on img at bounding box center [1139, 365] width 26 height 26
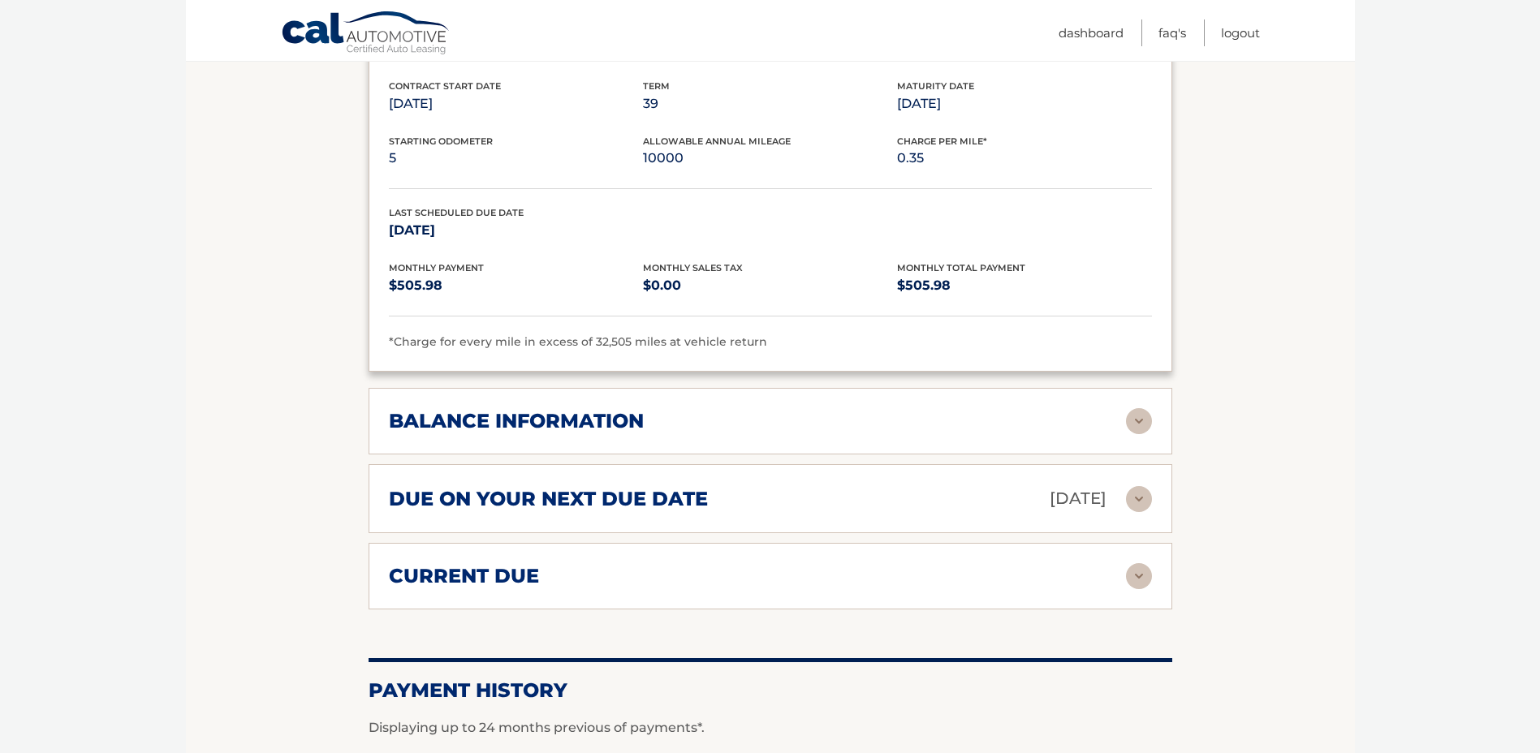
scroll to position [1810, 0]
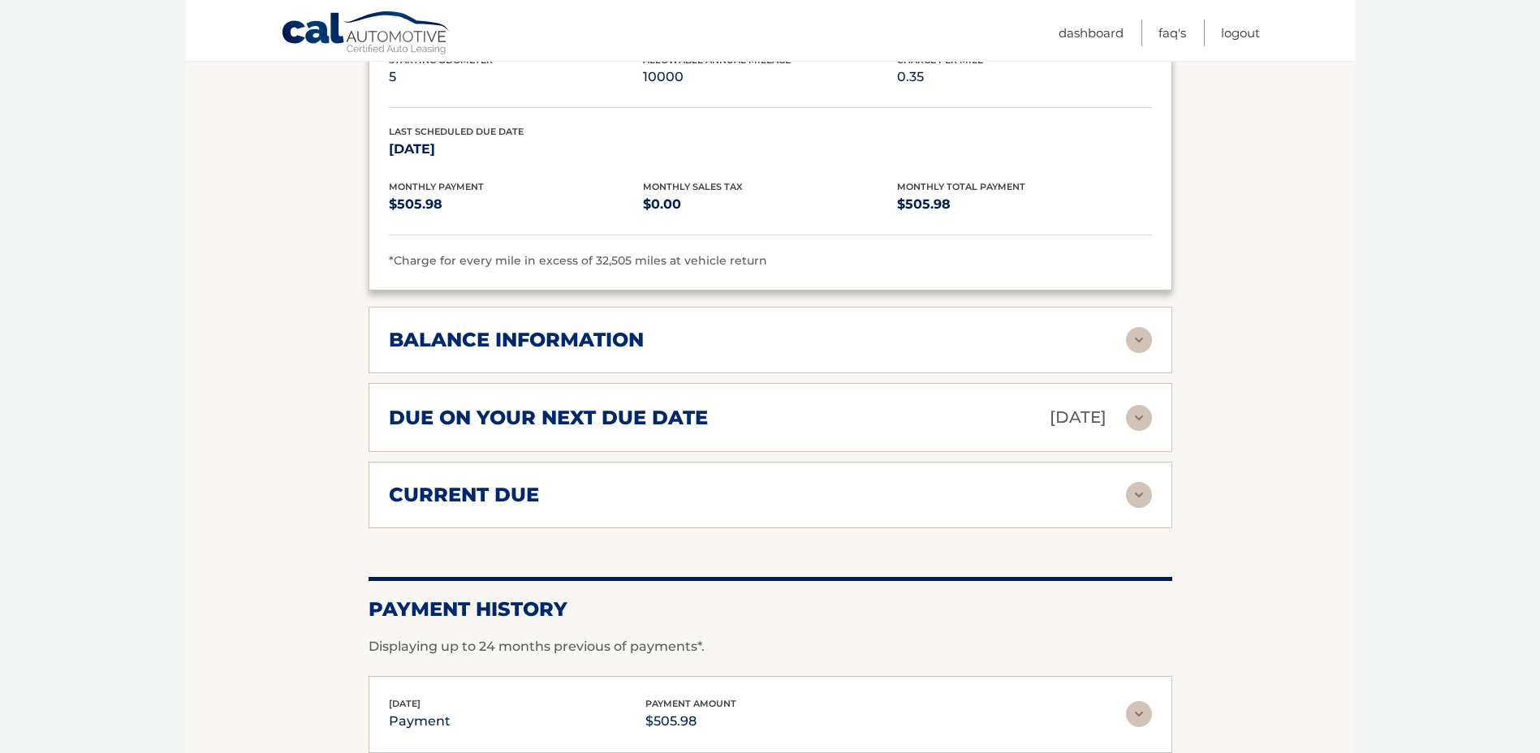
click at [1147, 352] on img at bounding box center [1139, 340] width 26 height 26
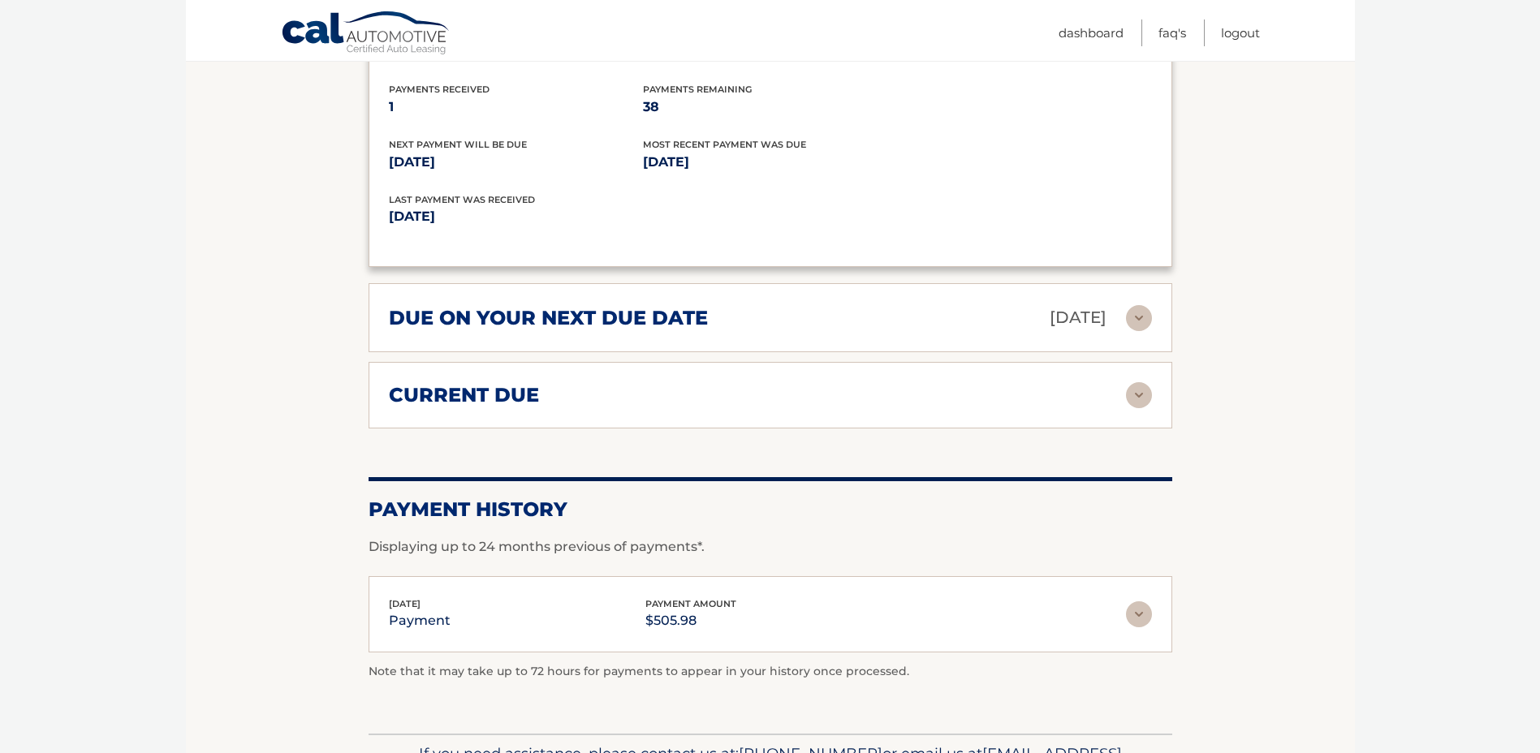
scroll to position [2134, 0]
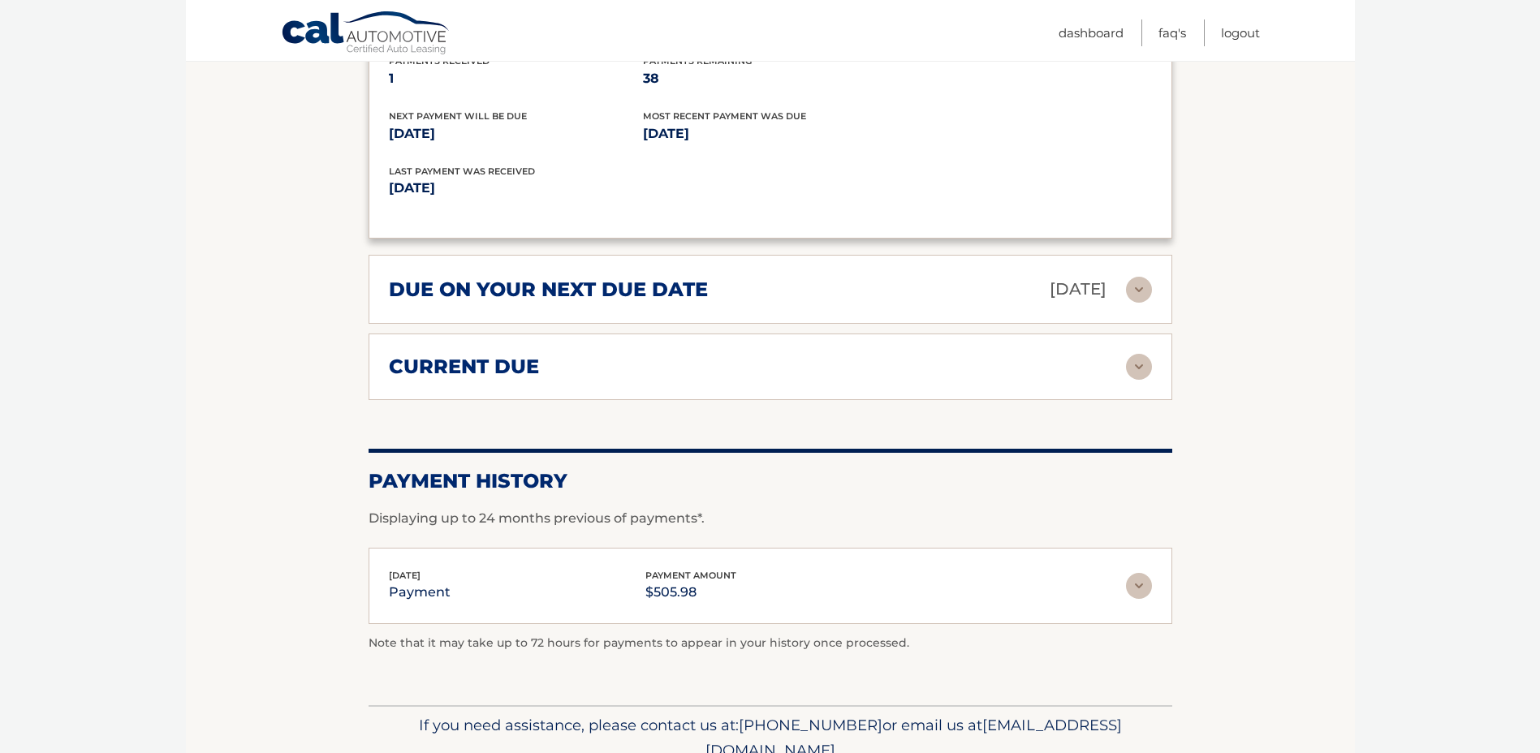
click at [1143, 369] on img at bounding box center [1139, 367] width 26 height 26
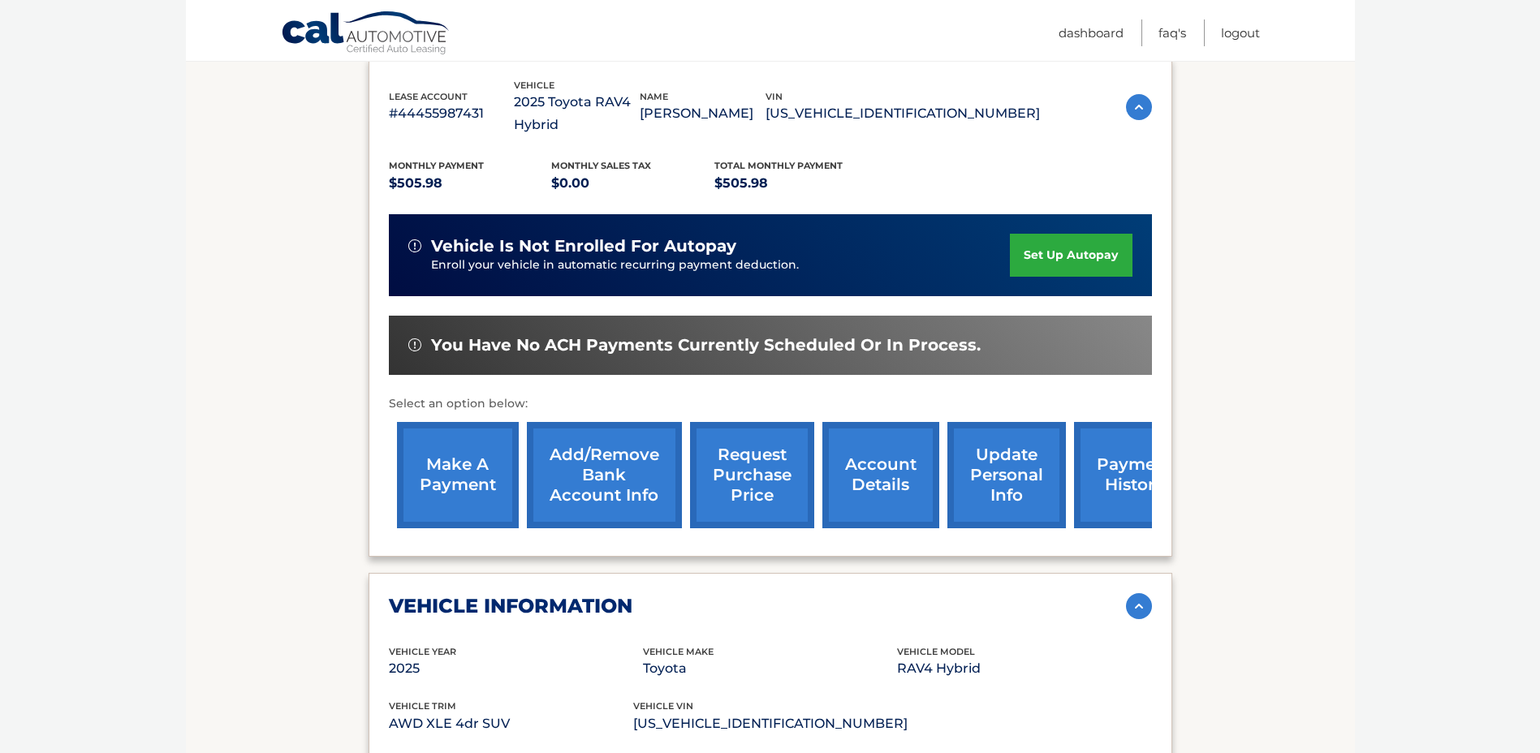
scroll to position [56, 0]
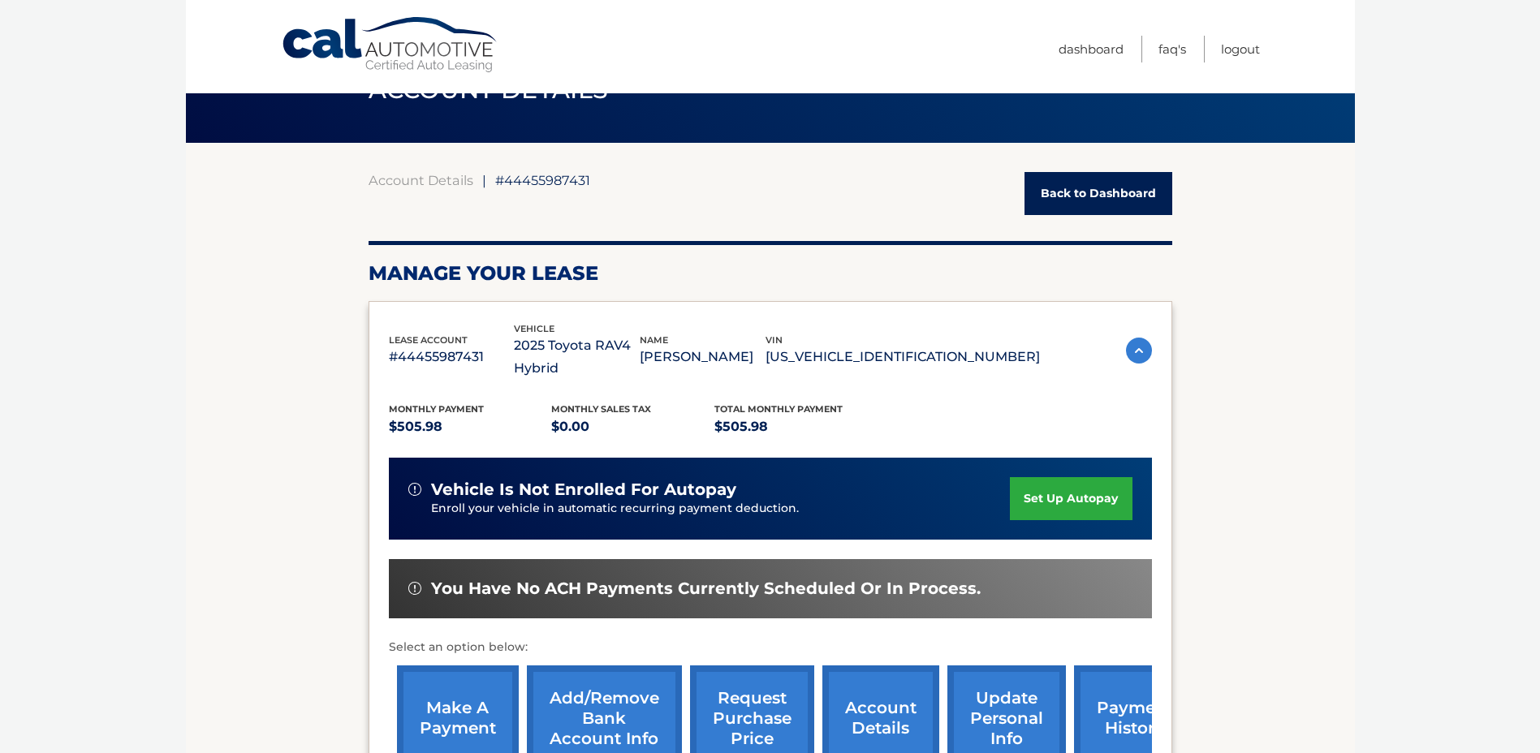
click at [1094, 185] on link "Back to Dashboard" at bounding box center [1099, 193] width 148 height 43
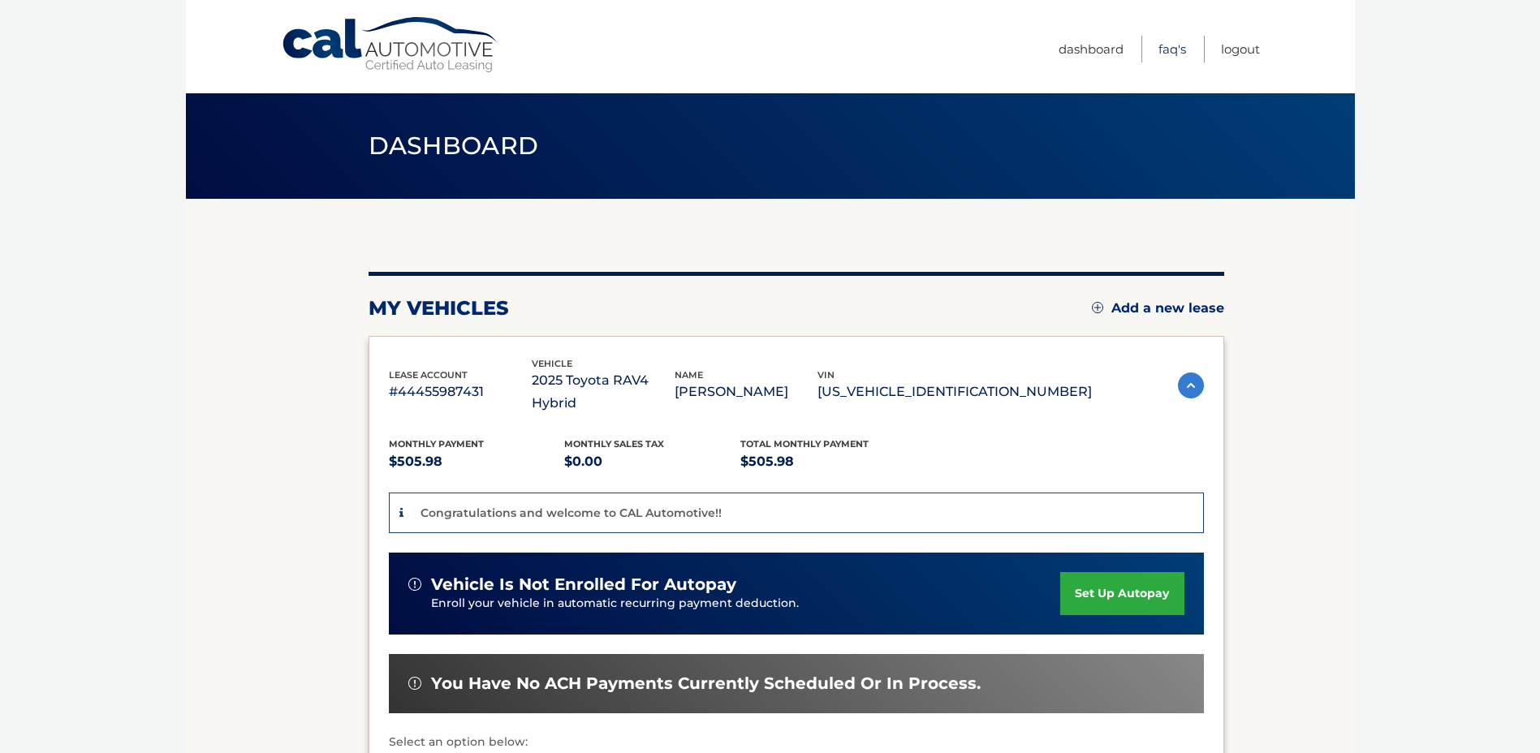
click at [1162, 50] on link "FAQ's" at bounding box center [1173, 49] width 28 height 27
